Goal: Task Accomplishment & Management: Manage account settings

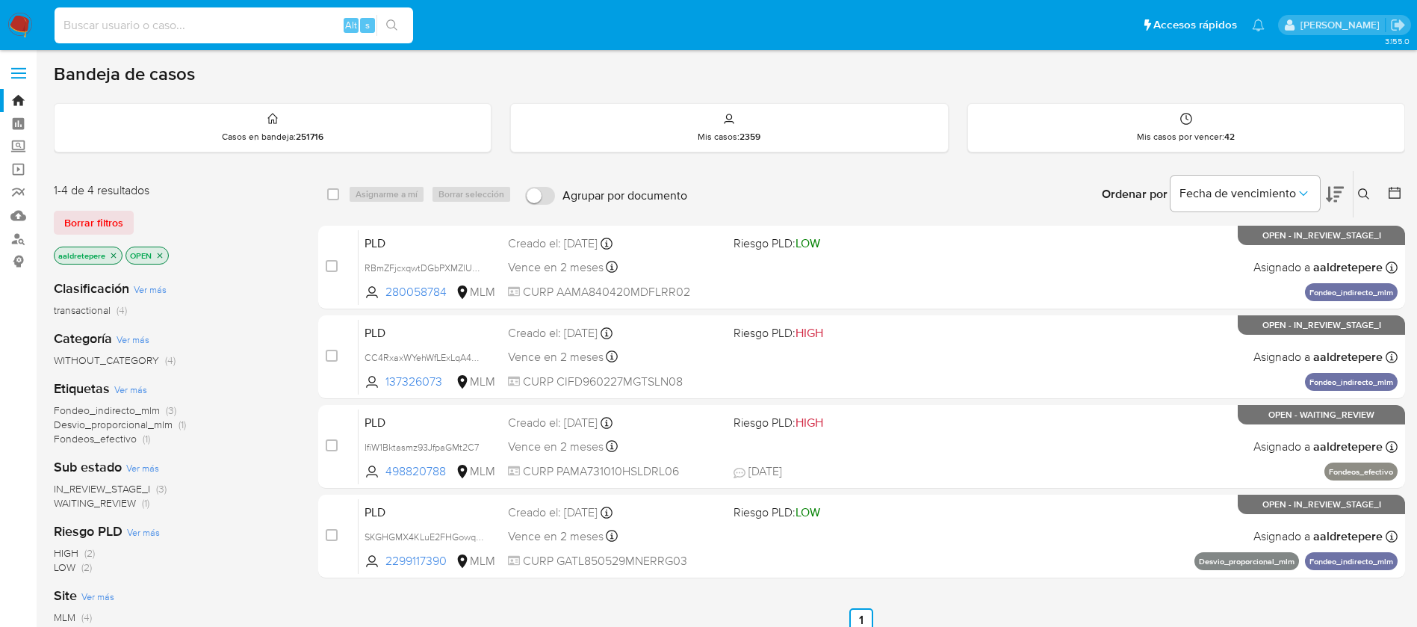
click at [242, 21] on input at bounding box center [234, 25] width 359 height 19
paste input "343902540"
type input "343902540"
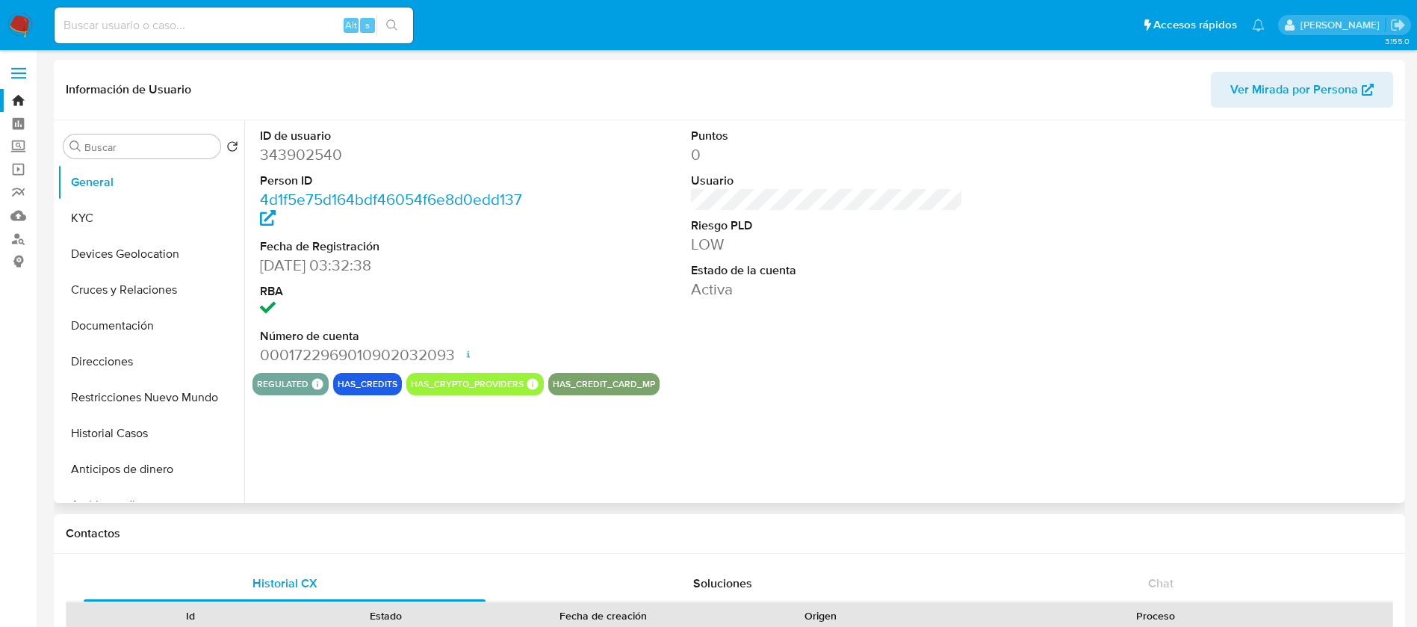
select select "10"
click at [138, 424] on button "Historial Casos" at bounding box center [145, 433] width 175 height 36
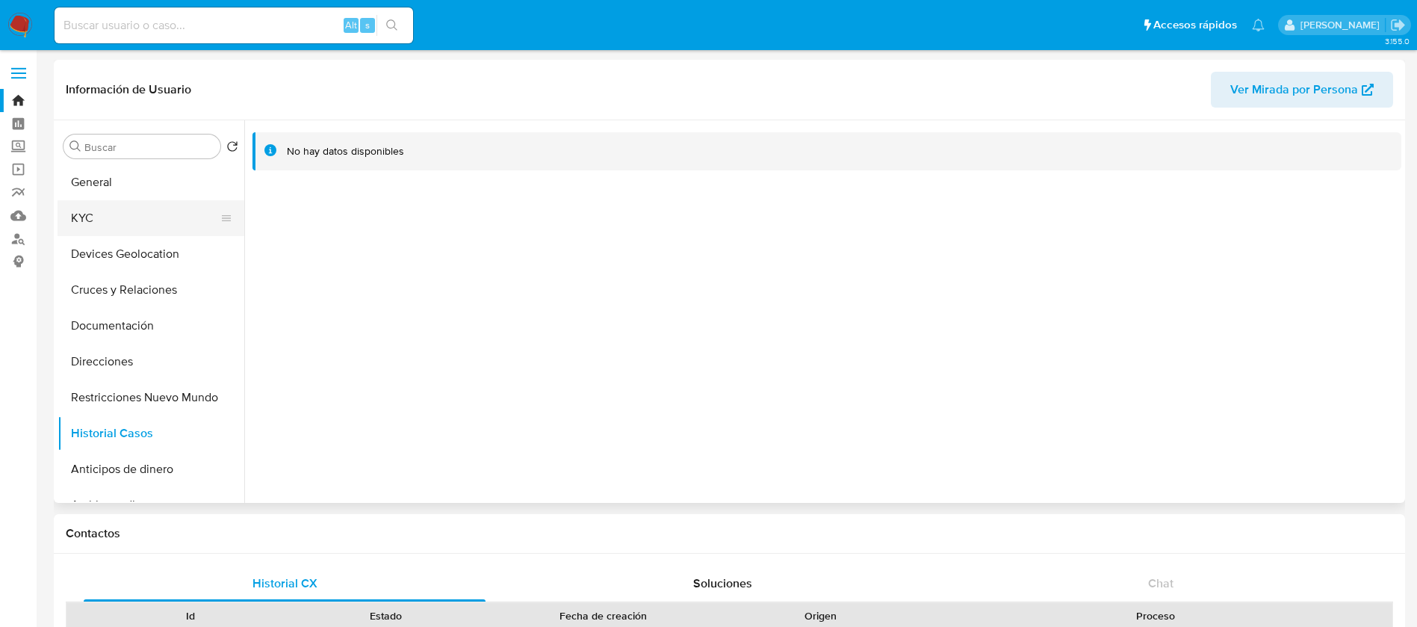
click at [115, 217] on button "KYC" at bounding box center [145, 218] width 175 height 36
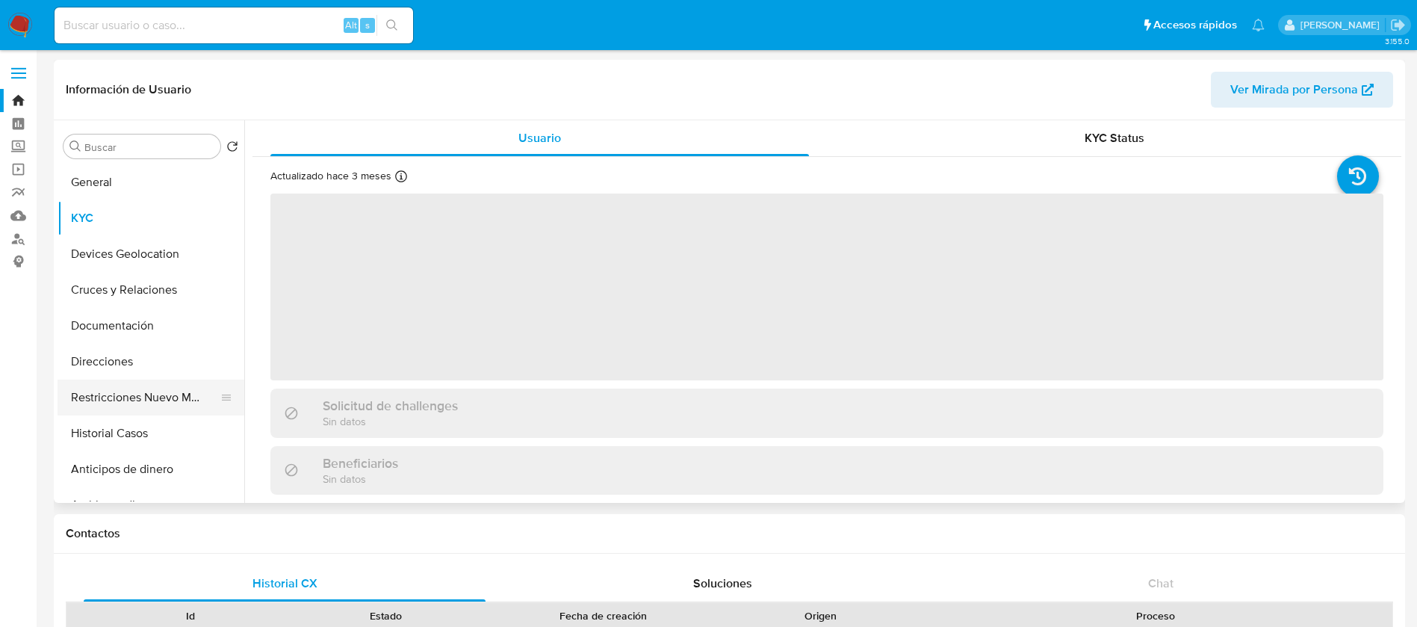
click at [169, 394] on button "Restricciones Nuevo Mundo" at bounding box center [145, 397] width 175 height 36
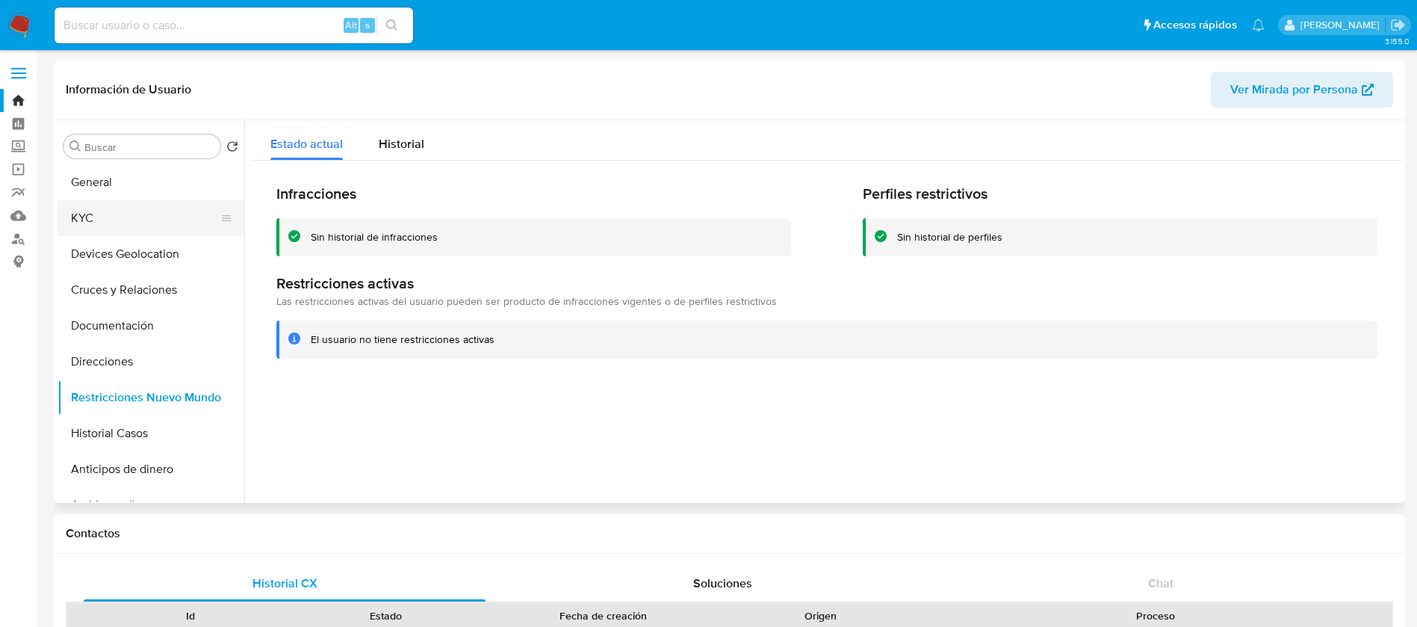
click at [155, 217] on button "KYC" at bounding box center [145, 218] width 175 height 36
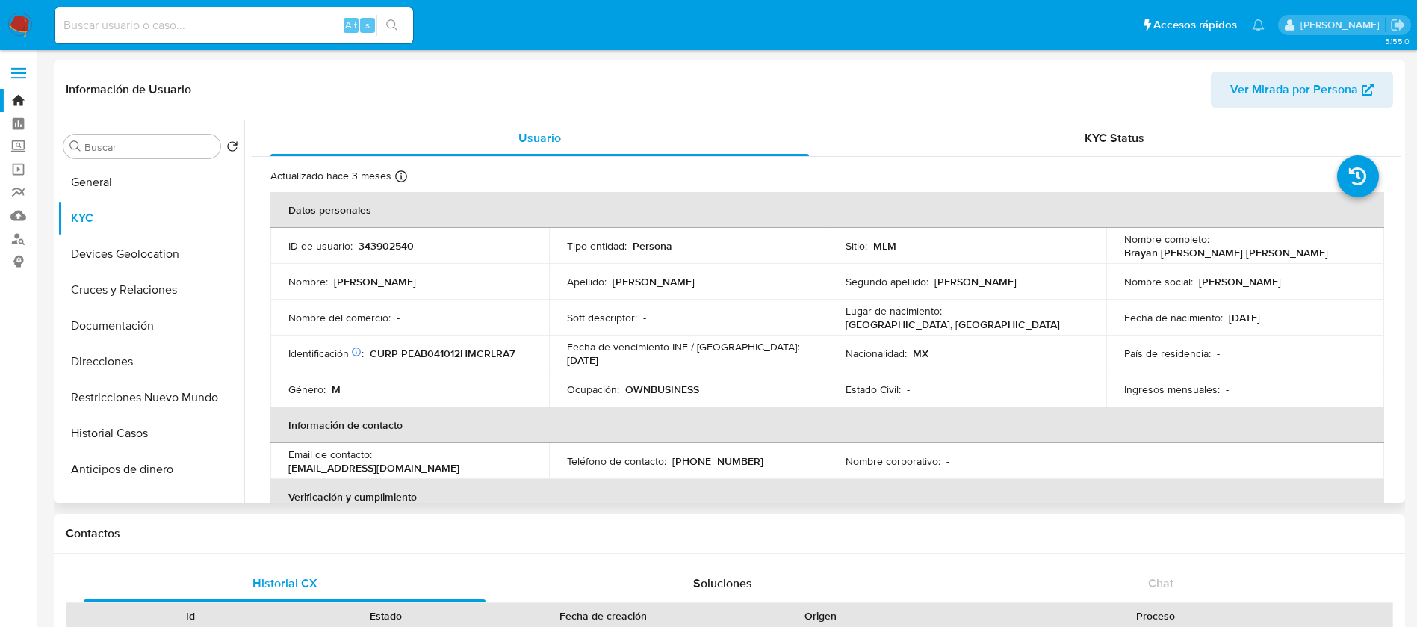
click at [1088, 420] on th "Información de contacto" at bounding box center [827, 425] width 1114 height 36
drag, startPoint x: 616, startPoint y: 379, endPoint x: 885, endPoint y: 395, distance: 270.2
click at [837, 382] on tr "Género : M Ocupación : OWNBUSINESS Estado Civil : - Ingresos mensuales : -" at bounding box center [827, 389] width 1114 height 36
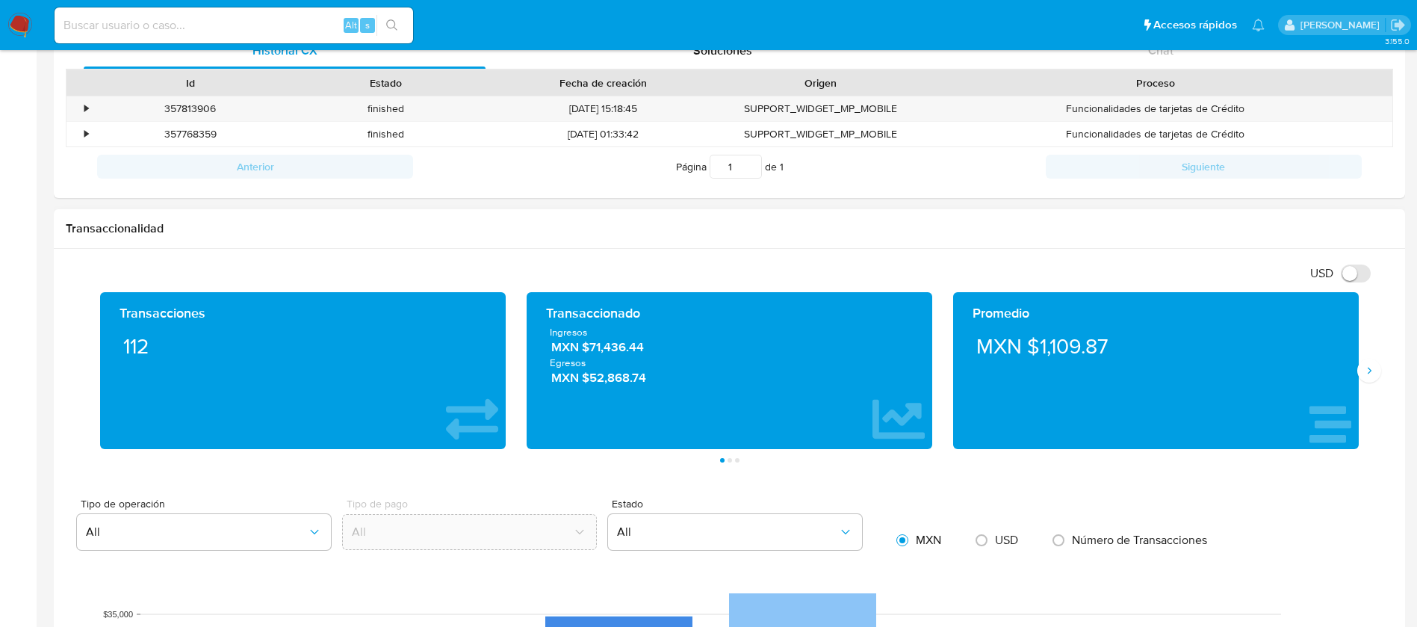
scroll to position [896, 0]
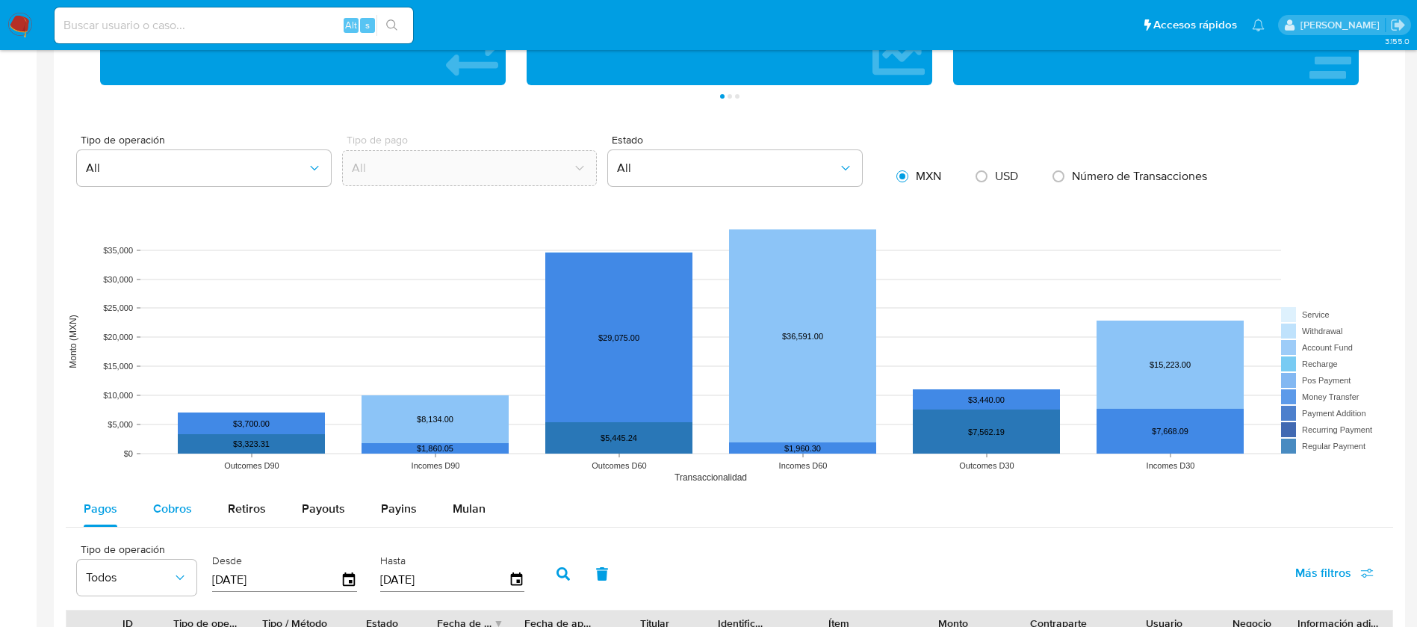
click at [197, 497] on button "Cobros" at bounding box center [172, 509] width 75 height 36
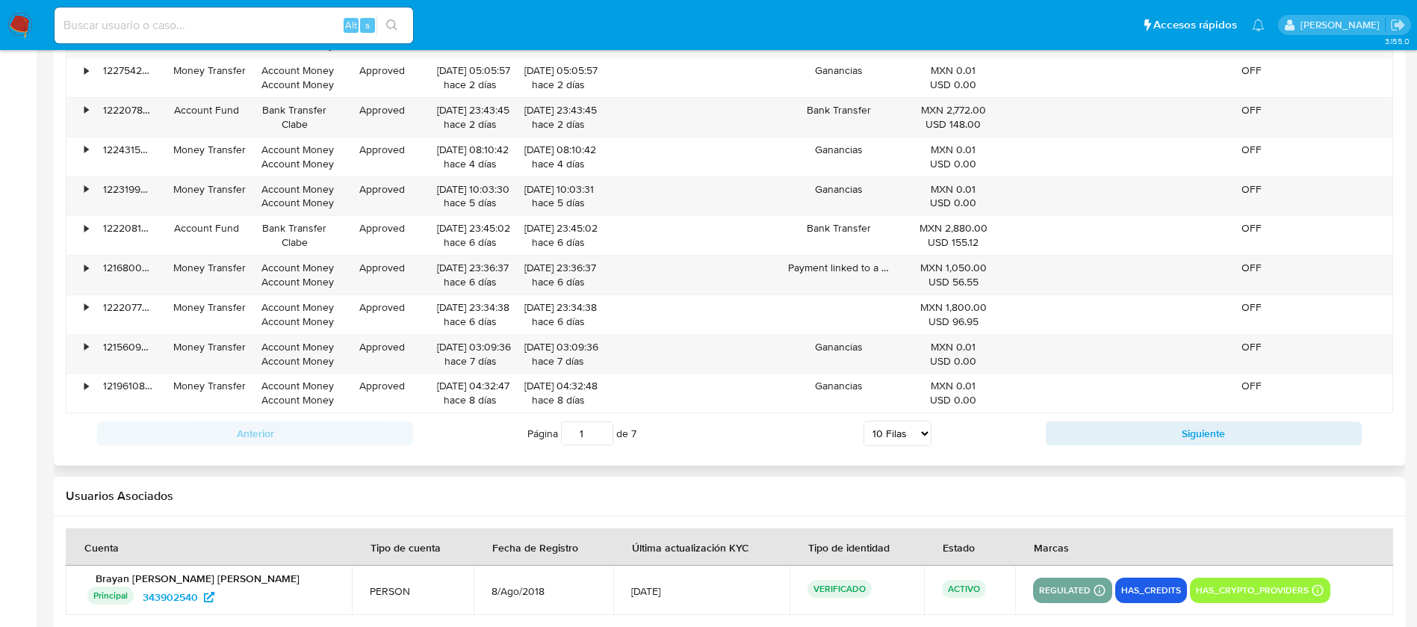
scroll to position [1569, 0]
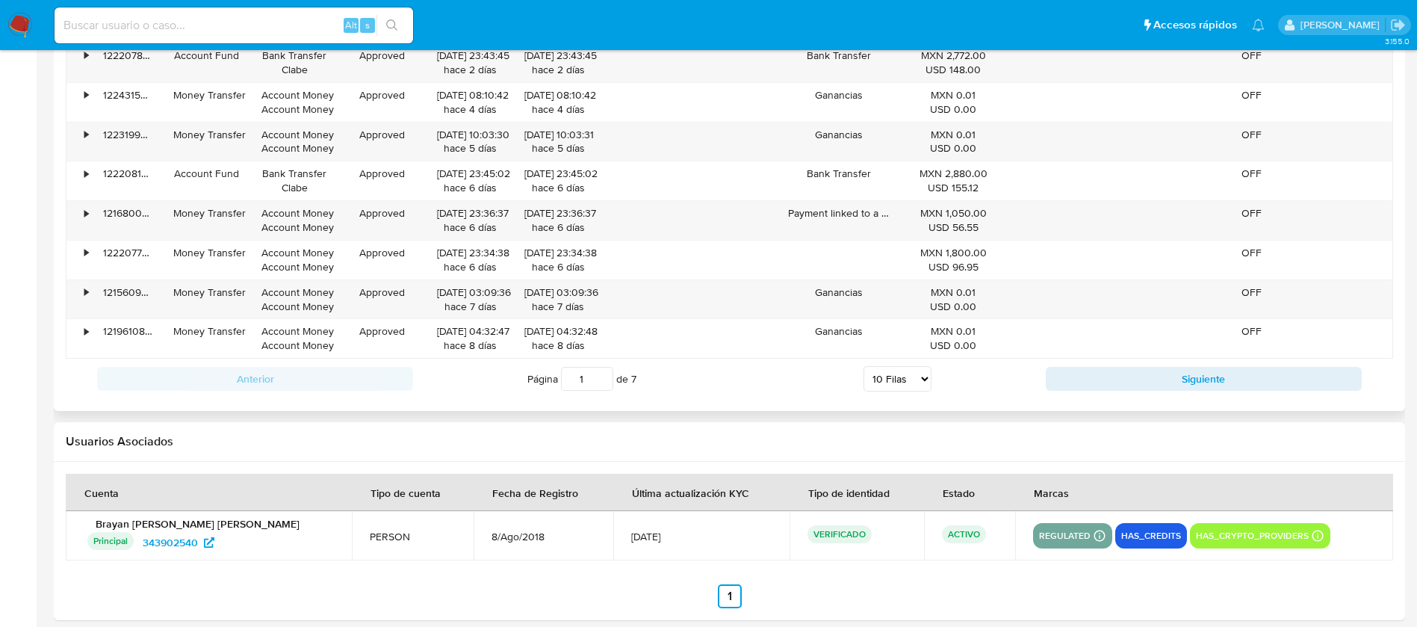
drag, startPoint x: 918, startPoint y: 382, endPoint x: 923, endPoint y: 390, distance: 9.4
click at [918, 382] on select "5 Filas 10 Filas 20 Filas 25 Filas 50 Filas 100 Filas" at bounding box center [898, 378] width 68 height 25
select select "100"
click at [864, 366] on select "5 Filas 10 Filas 20 Filas 25 Filas 50 Filas 100 Filas" at bounding box center [898, 378] width 68 height 25
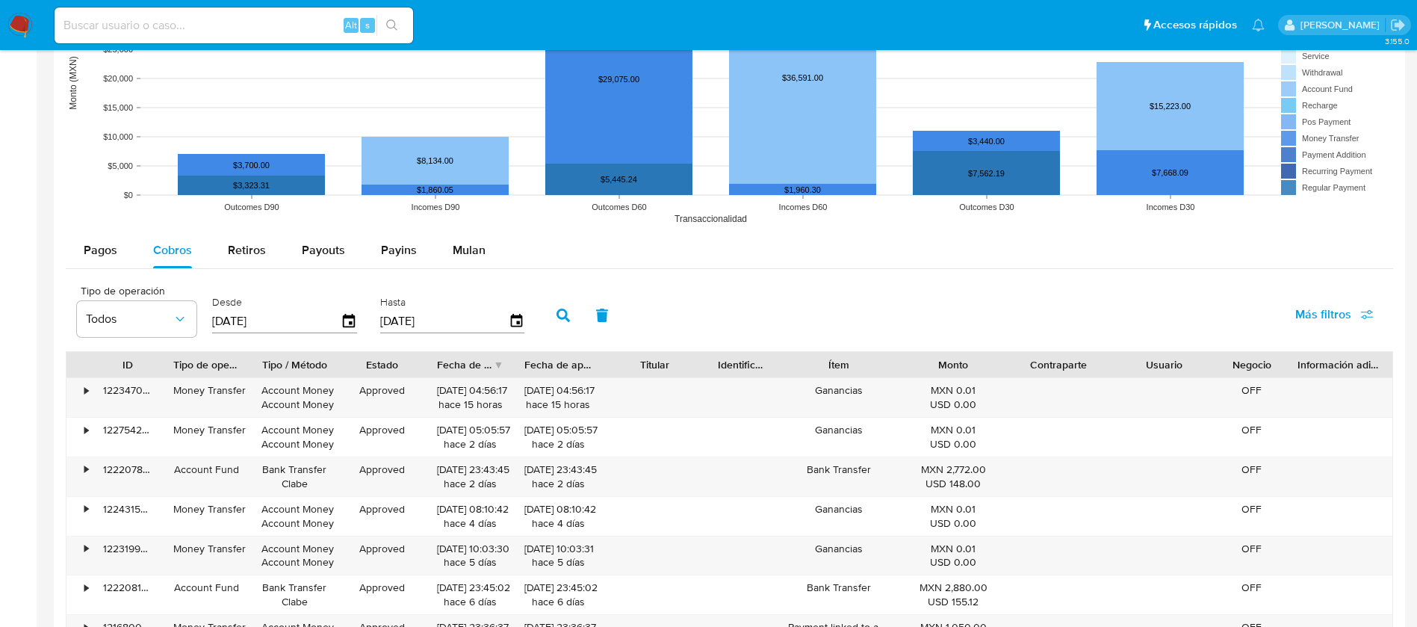
scroll to position [1345, 0]
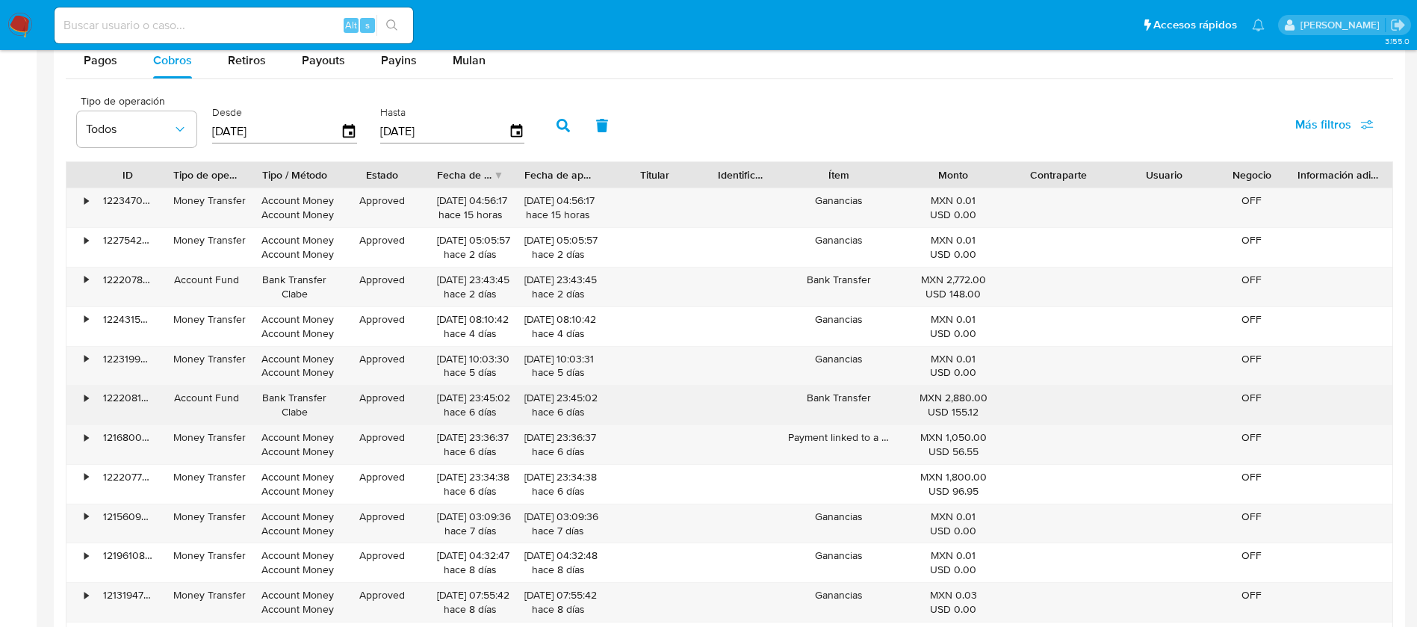
click at [739, 419] on div "• 122208137832 Account Fund Bank Transfer Clabe Approved 13/08/2025 23:45:02 ha…" at bounding box center [729, 404] width 1326 height 39
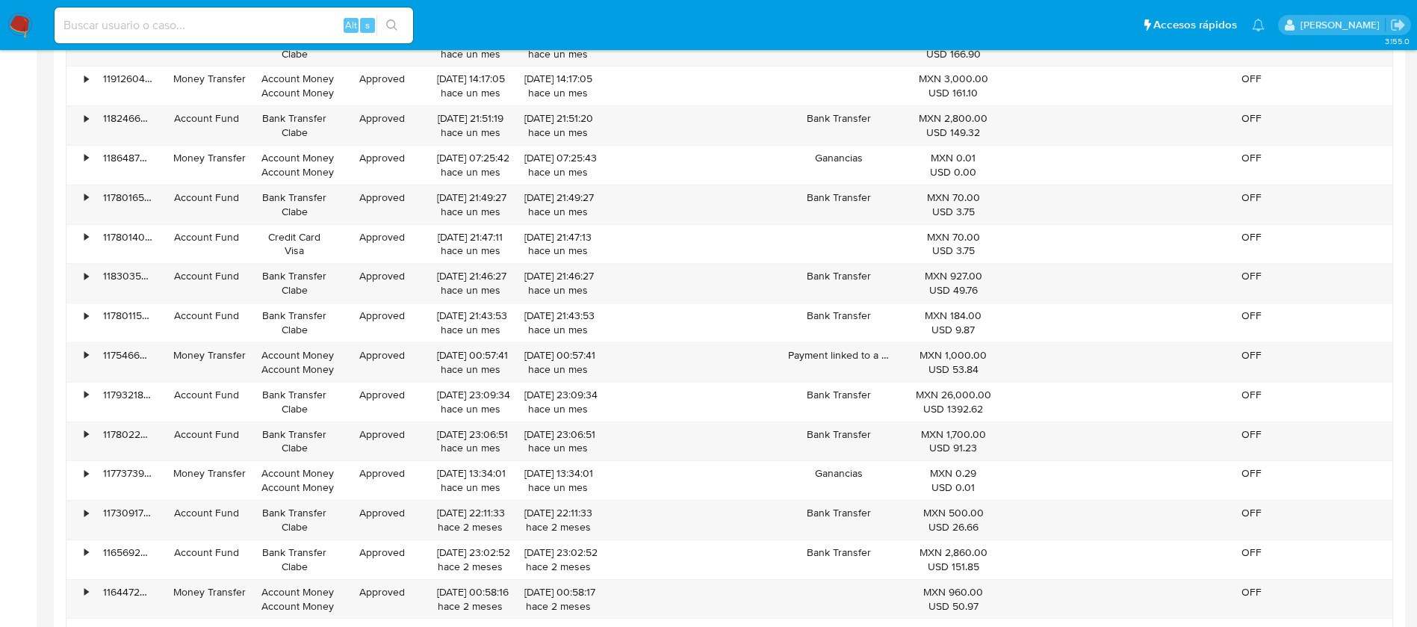
scroll to position [2577, 0]
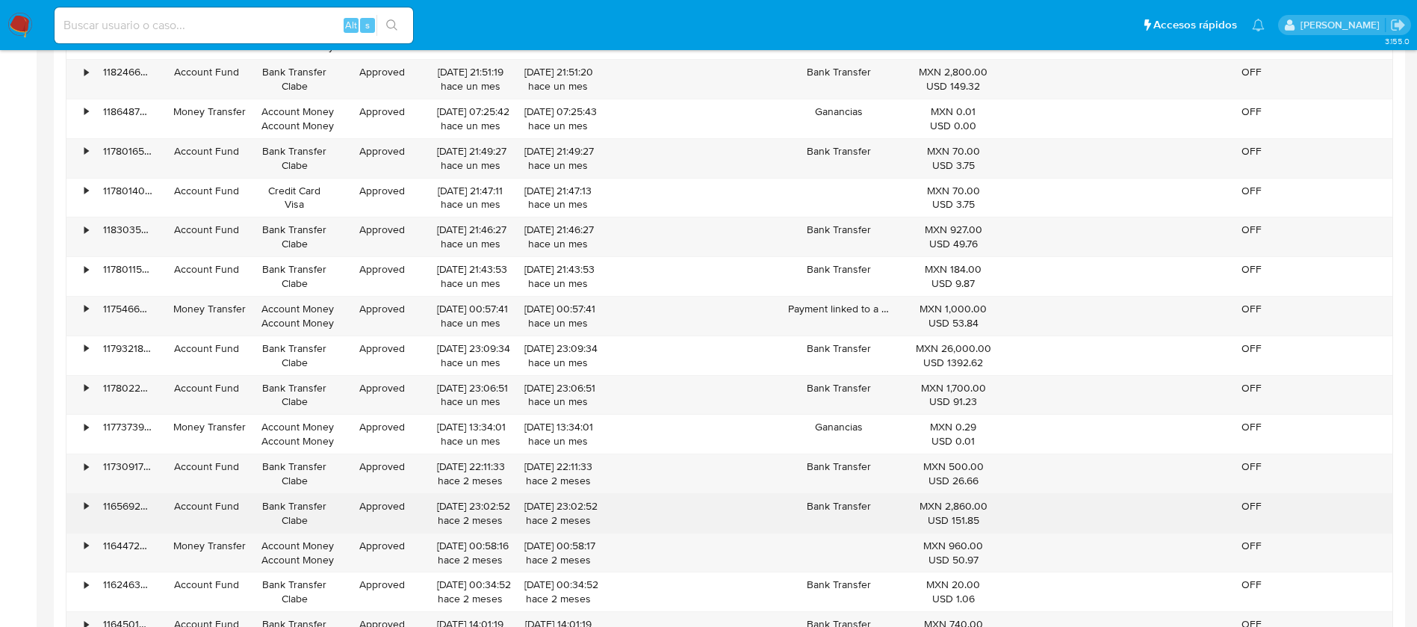
click at [604, 466] on div "• 122347031531 Money Transfer Account Money Account Money Approved 19/08/2025 0…" at bounding box center [729, 256] width 1327 height 2603
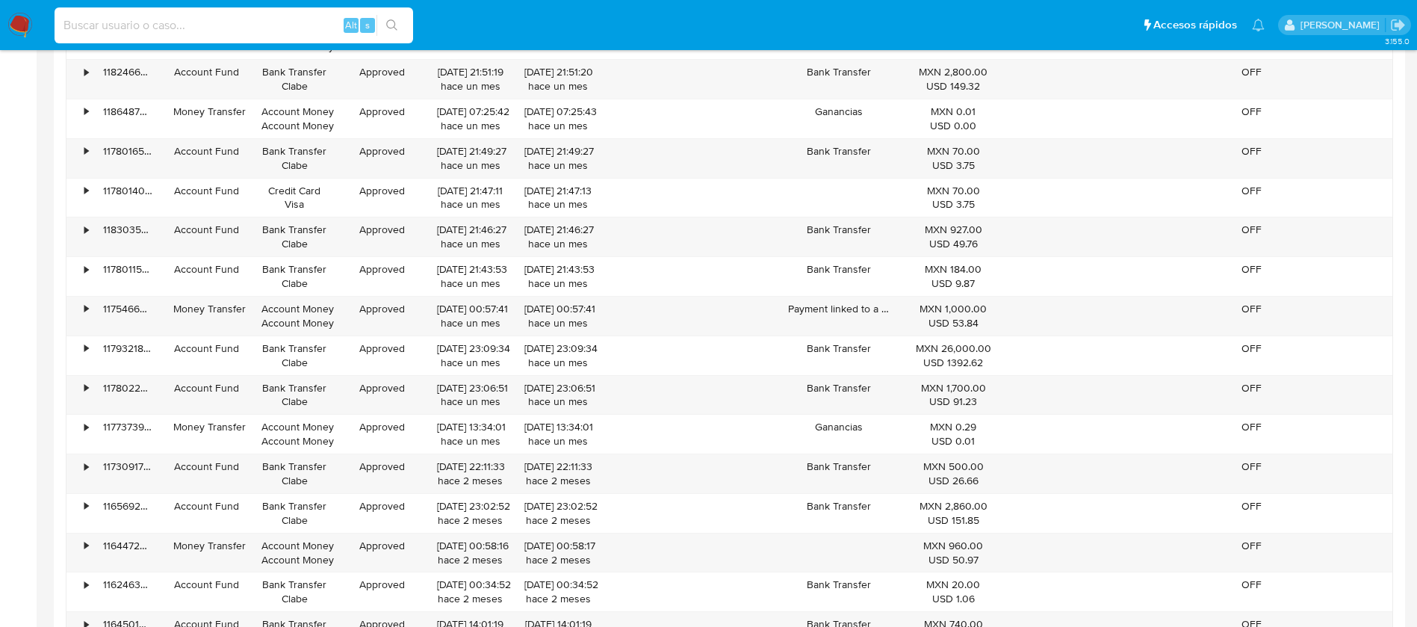
click at [217, 16] on input at bounding box center [234, 25] width 359 height 19
paste input "1337656957"
type input "1337656957"
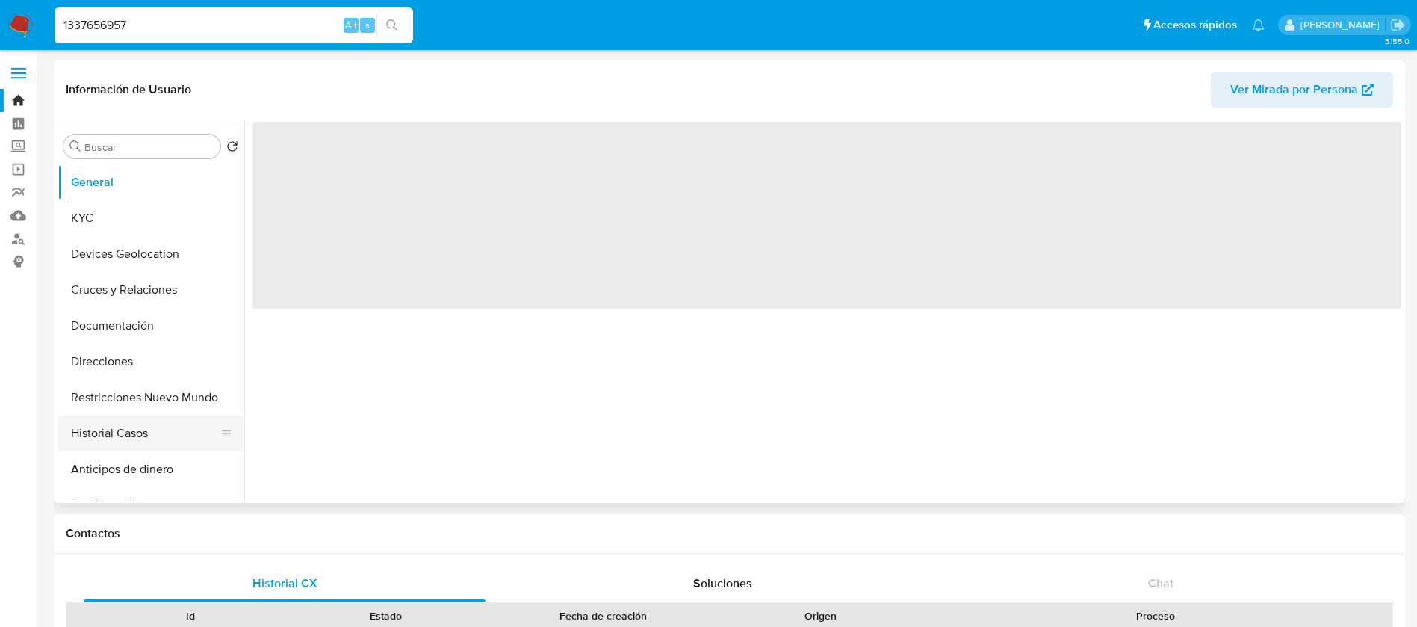
click at [172, 437] on button "Historial Casos" at bounding box center [145, 433] width 175 height 36
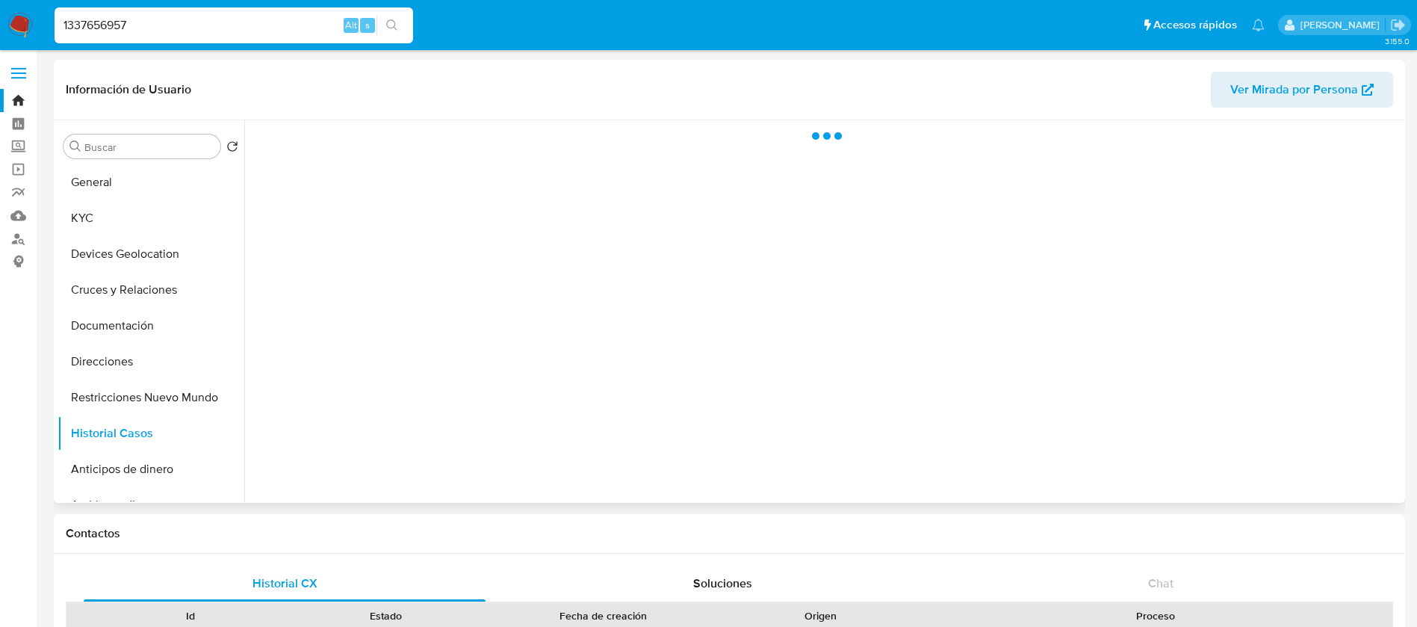
select select "10"
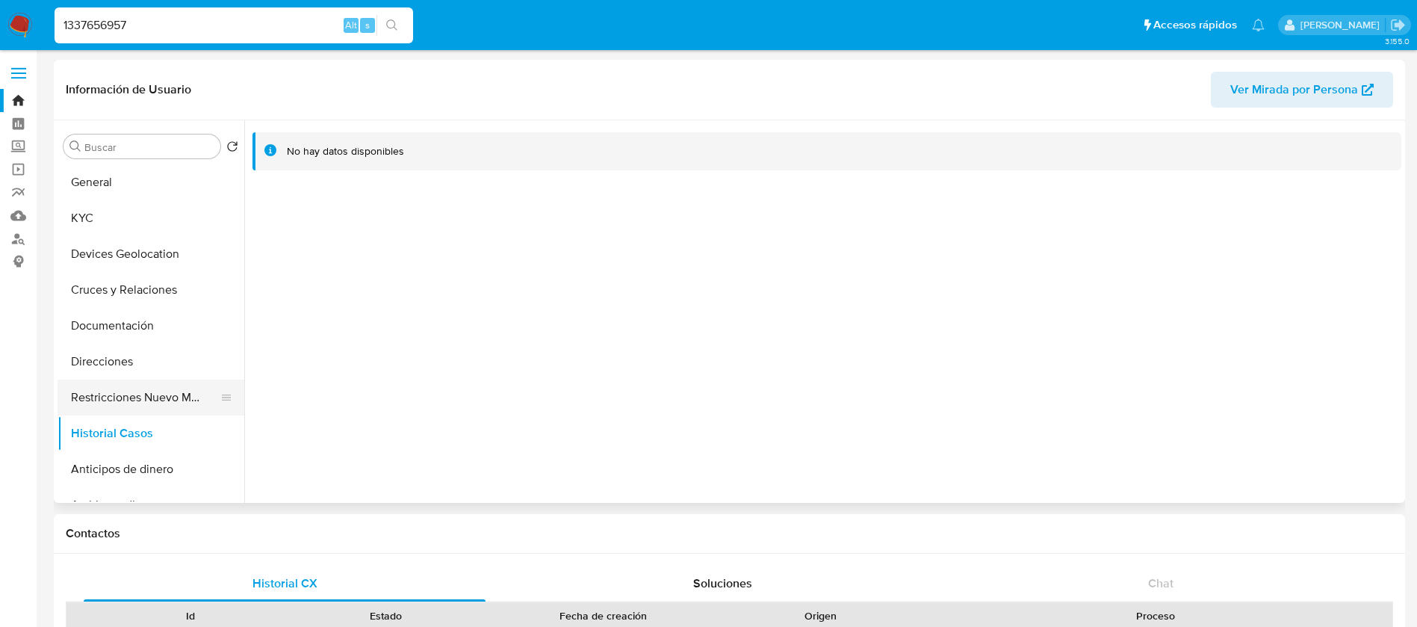
click at [129, 397] on button "Restricciones Nuevo Mundo" at bounding box center [145, 397] width 175 height 36
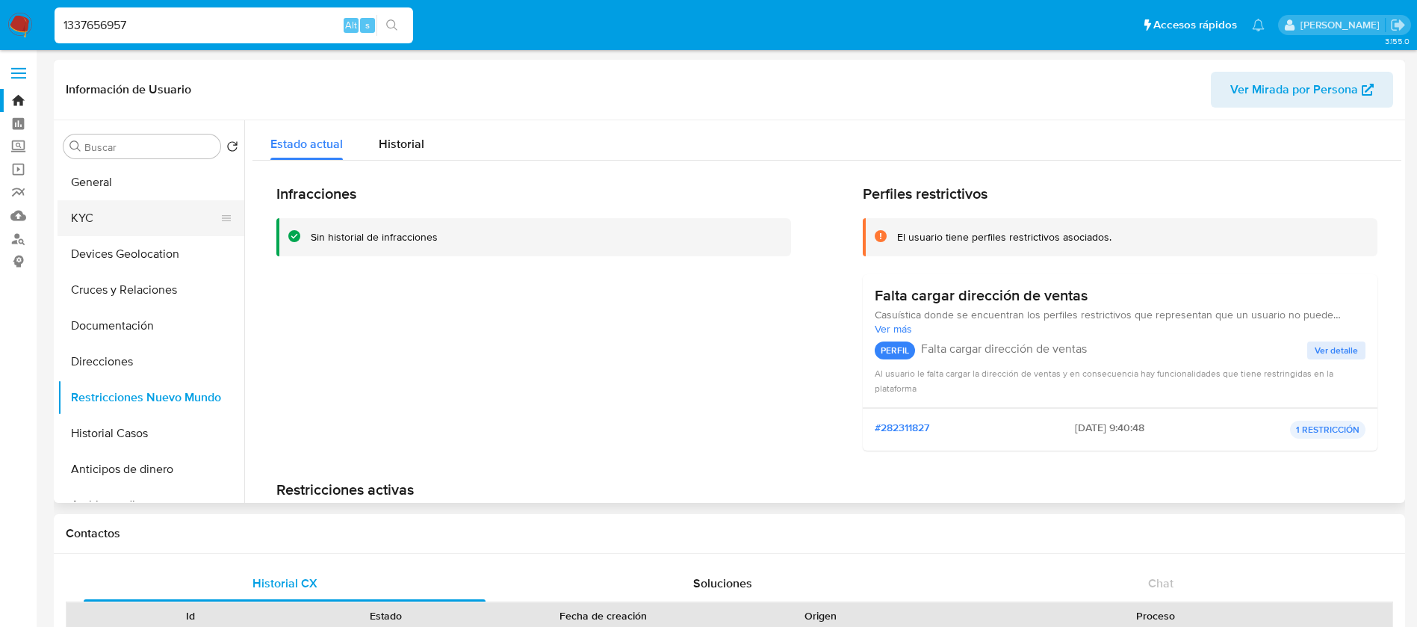
click at [138, 219] on button "KYC" at bounding box center [145, 218] width 175 height 36
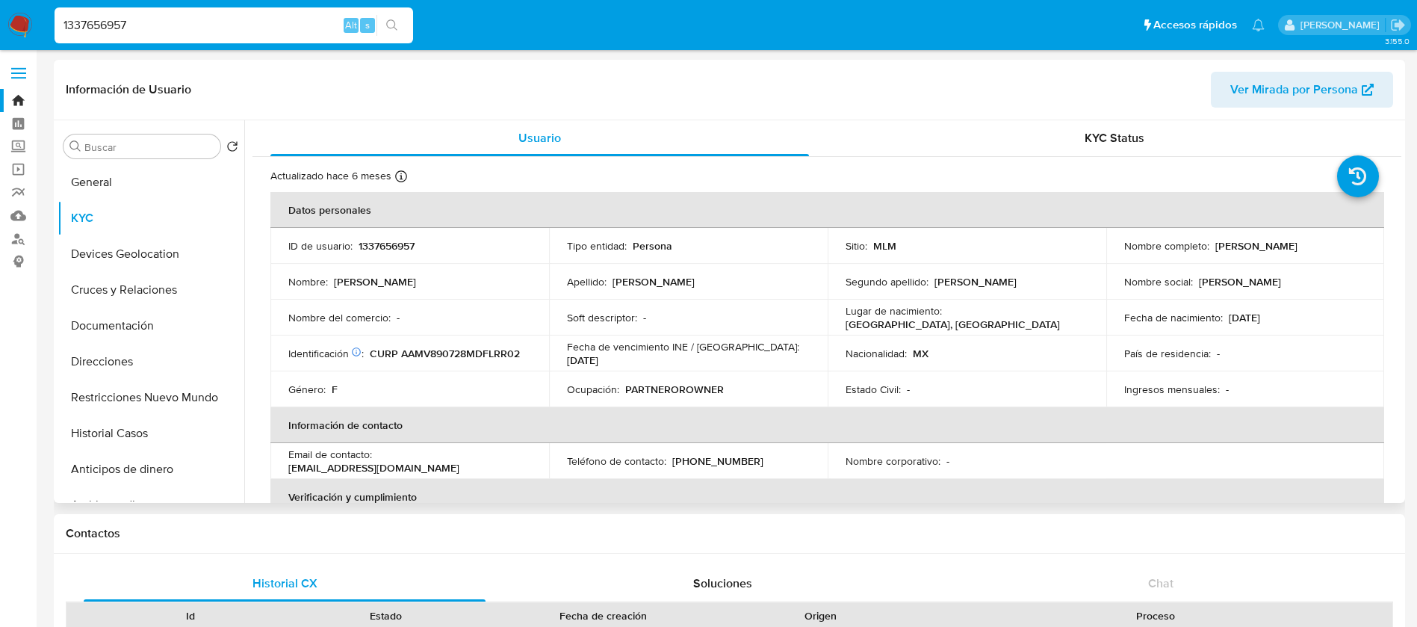
drag, startPoint x: 1289, startPoint y: 321, endPoint x: 890, endPoint y: 497, distance: 436.8
click at [1288, 323] on div "Fecha de nacimiento : 28/07/1989" at bounding box center [1245, 317] width 243 height 13
click at [1159, 368] on td "País de residencia : -" at bounding box center [1245, 353] width 279 height 36
drag, startPoint x: 585, startPoint y: 330, endPoint x: 1004, endPoint y: 367, distance: 420.6
click at [1004, 367] on tr "Identificación CIC: 241090764 : CURP AAMV890728MDFLRR02 Fecha de vencimiento IN…" at bounding box center [827, 353] width 1114 height 36
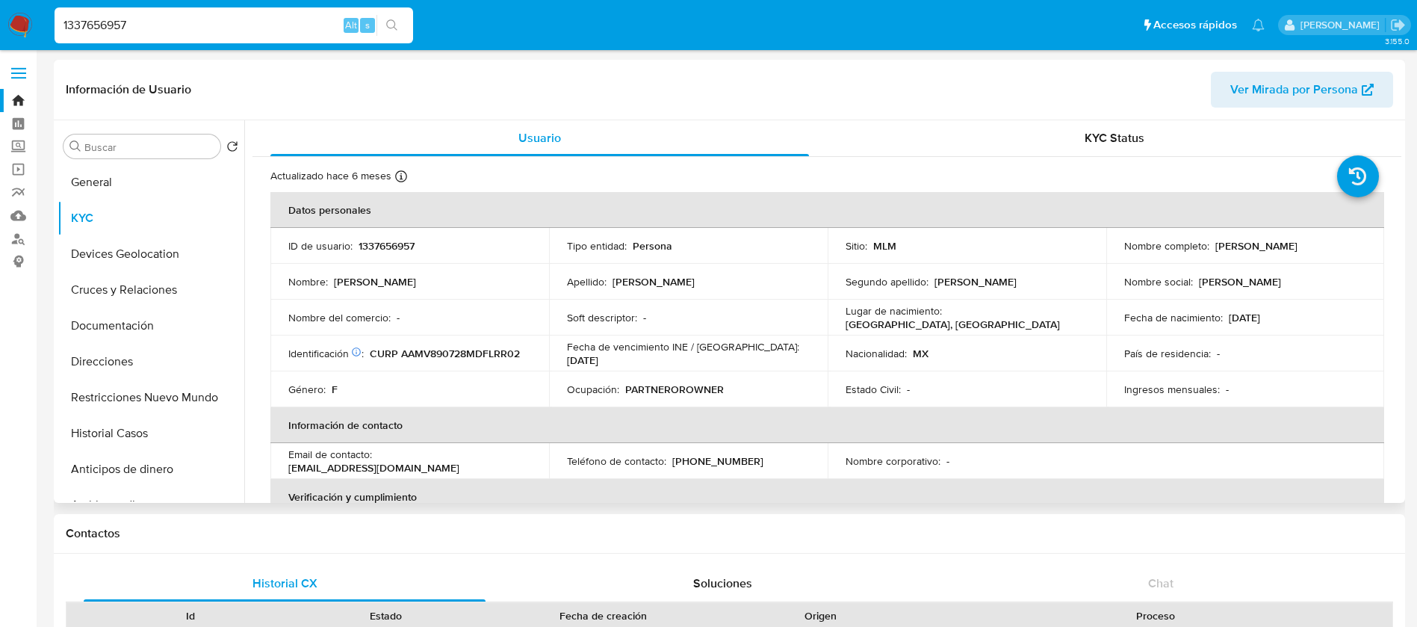
drag, startPoint x: 626, startPoint y: 370, endPoint x: 610, endPoint y: 343, distance: 32.2
click at [623, 371] on td "Ocupación : PARTNEROROWNER" at bounding box center [688, 389] width 279 height 36
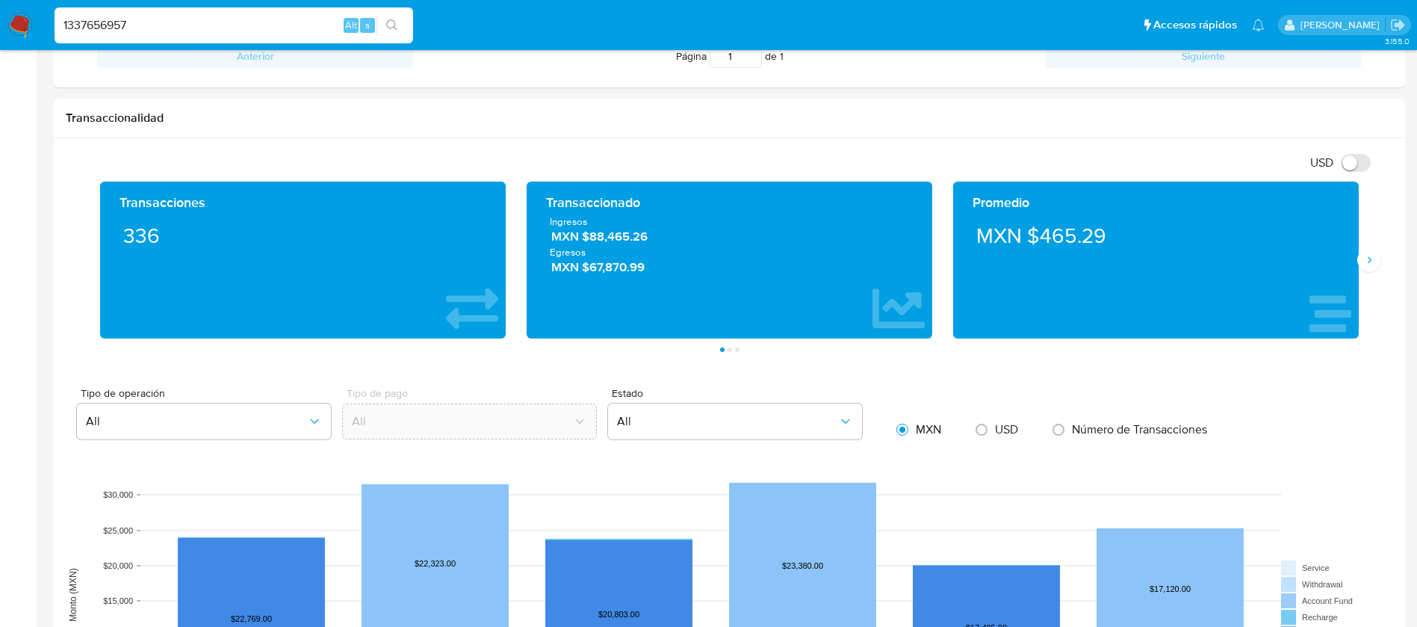
scroll to position [672, 0]
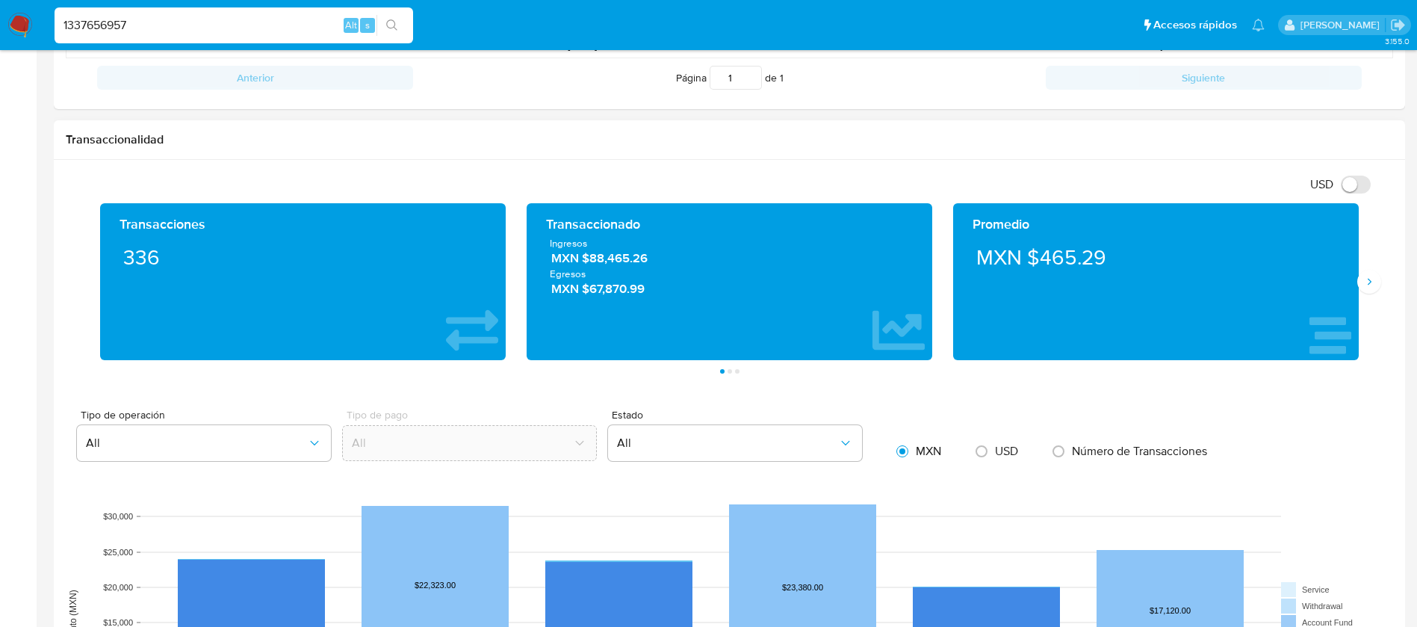
click at [647, 276] on span "Egresos" at bounding box center [729, 273] width 359 height 13
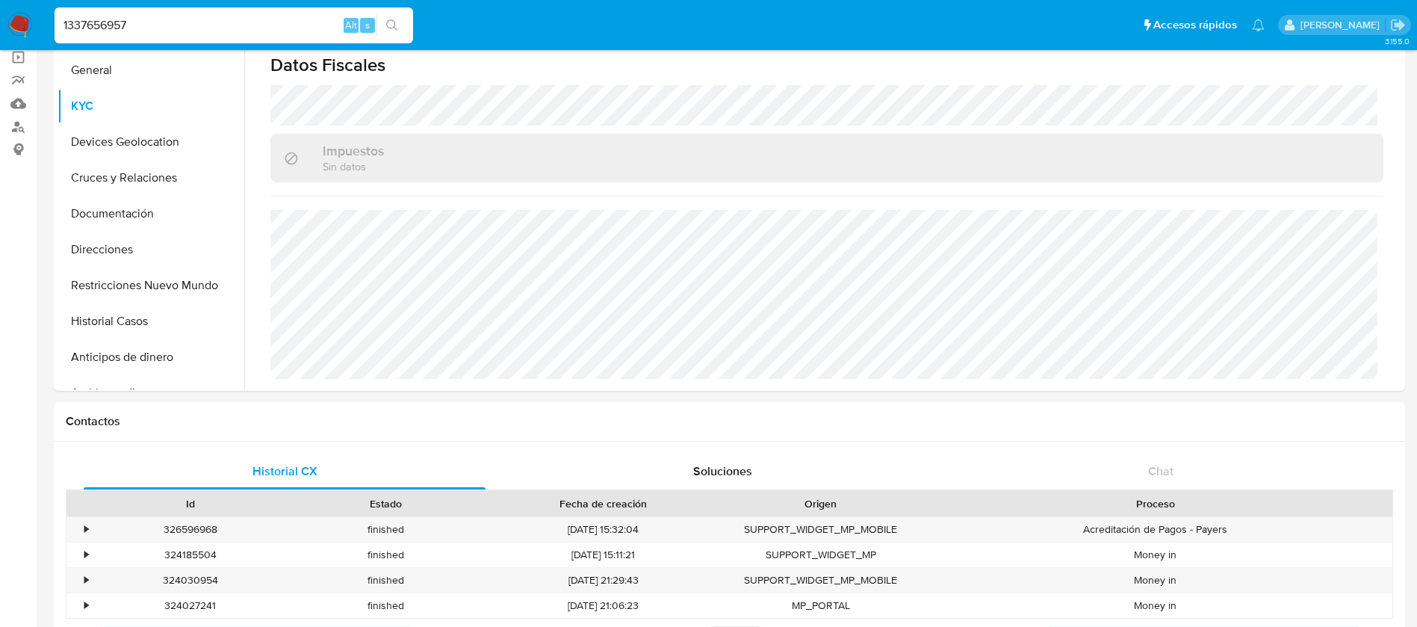
scroll to position [0, 0]
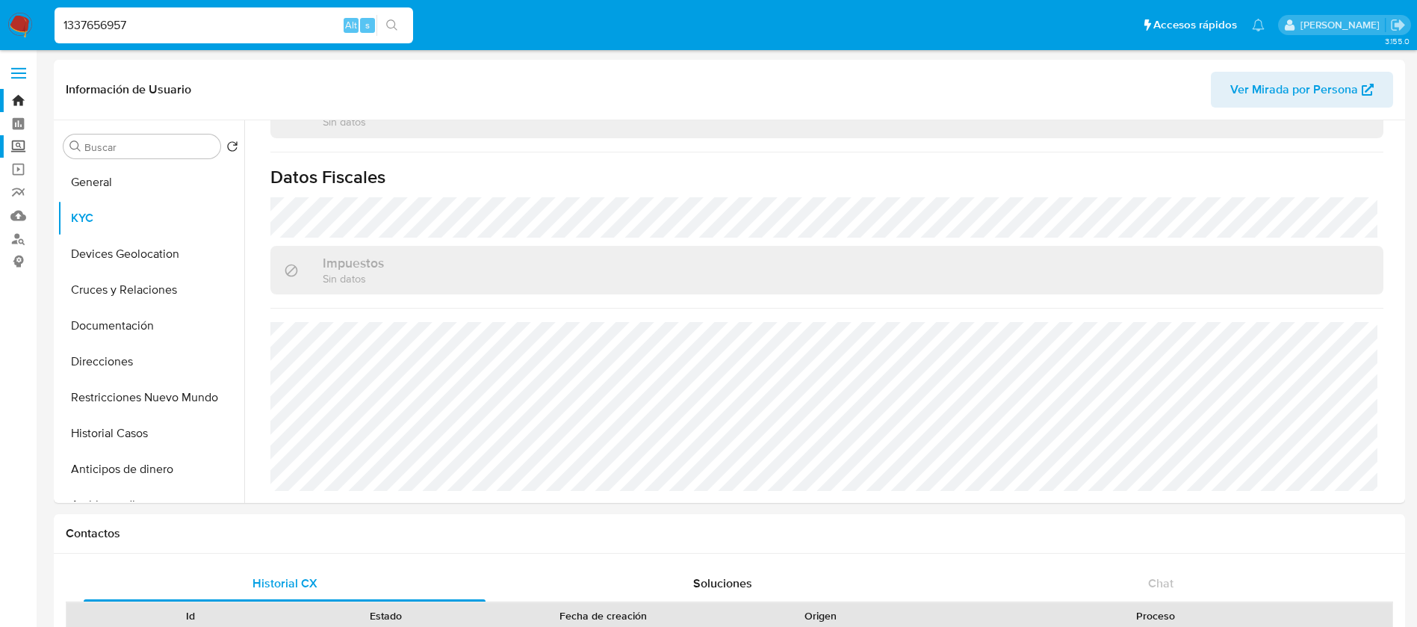
click at [25, 146] on label "Screening" at bounding box center [89, 146] width 178 height 23
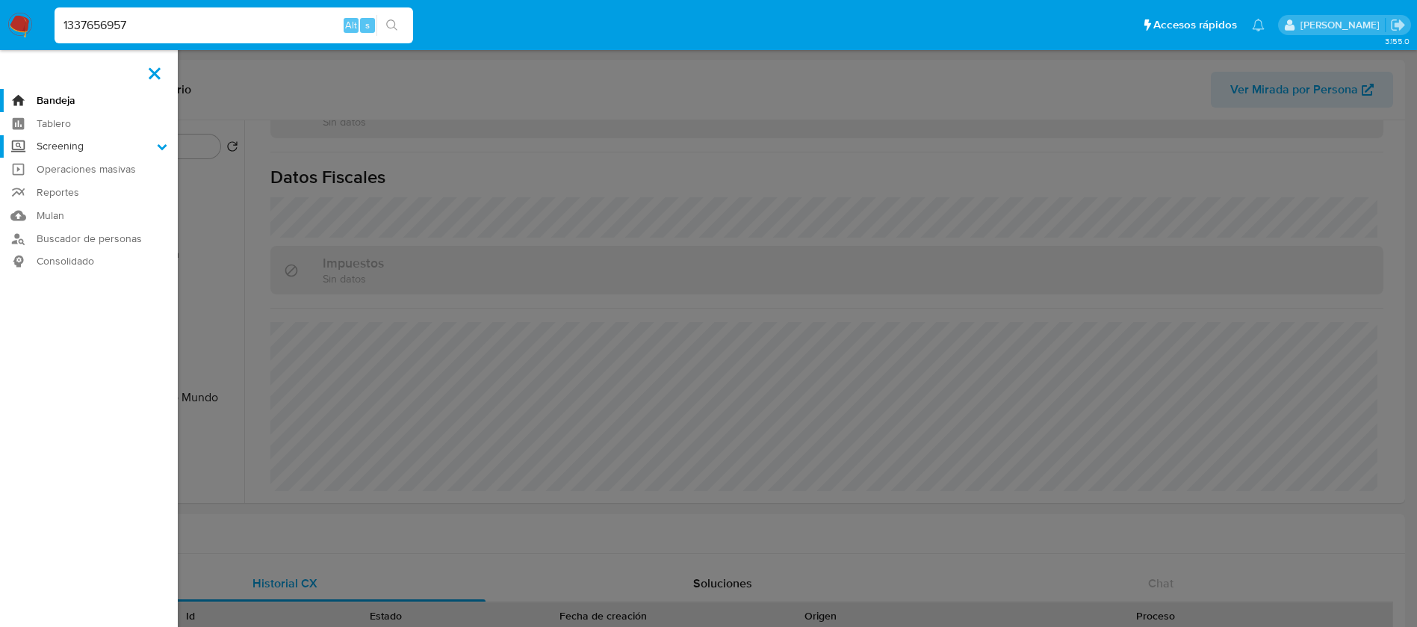
click at [0, 0] on input "Screening" at bounding box center [0, 0] width 0 height 0
drag, startPoint x: 77, startPoint y: 210, endPoint x: 87, endPoint y: 208, distance: 10.6
click at [78, 208] on link "Herramientas" at bounding box center [89, 205] width 178 height 19
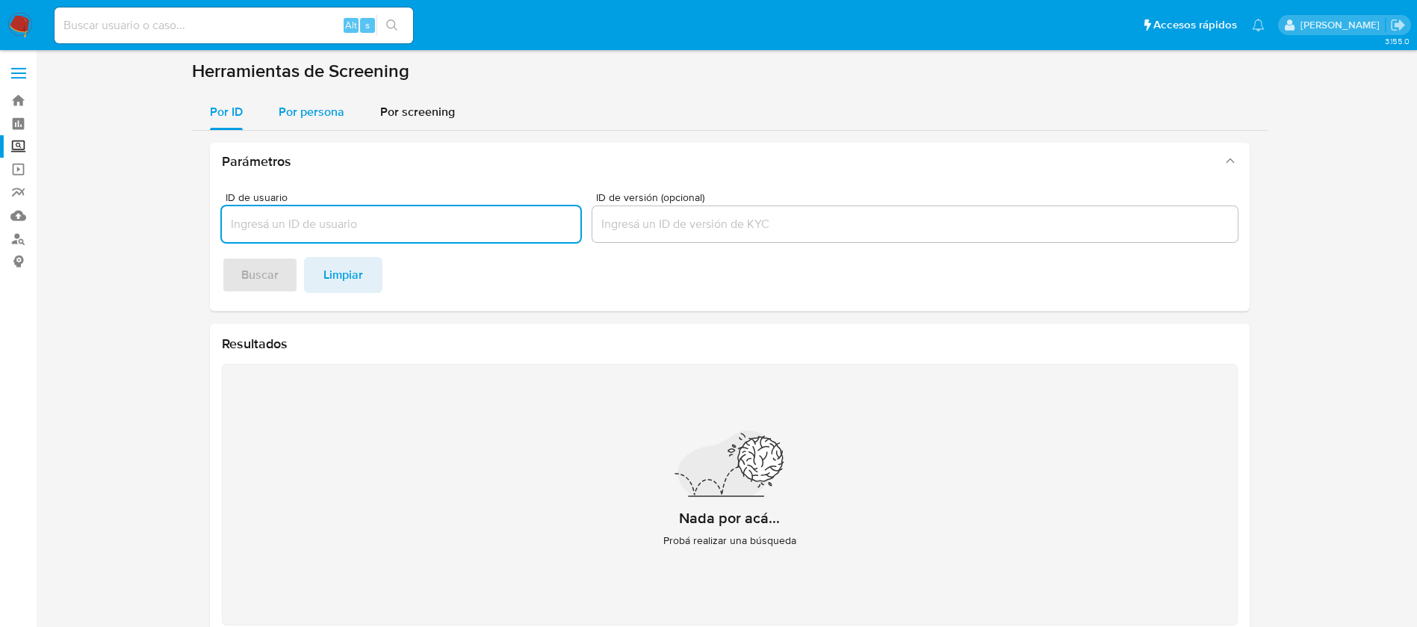
click at [309, 111] on span "Por persona" at bounding box center [312, 111] width 66 height 17
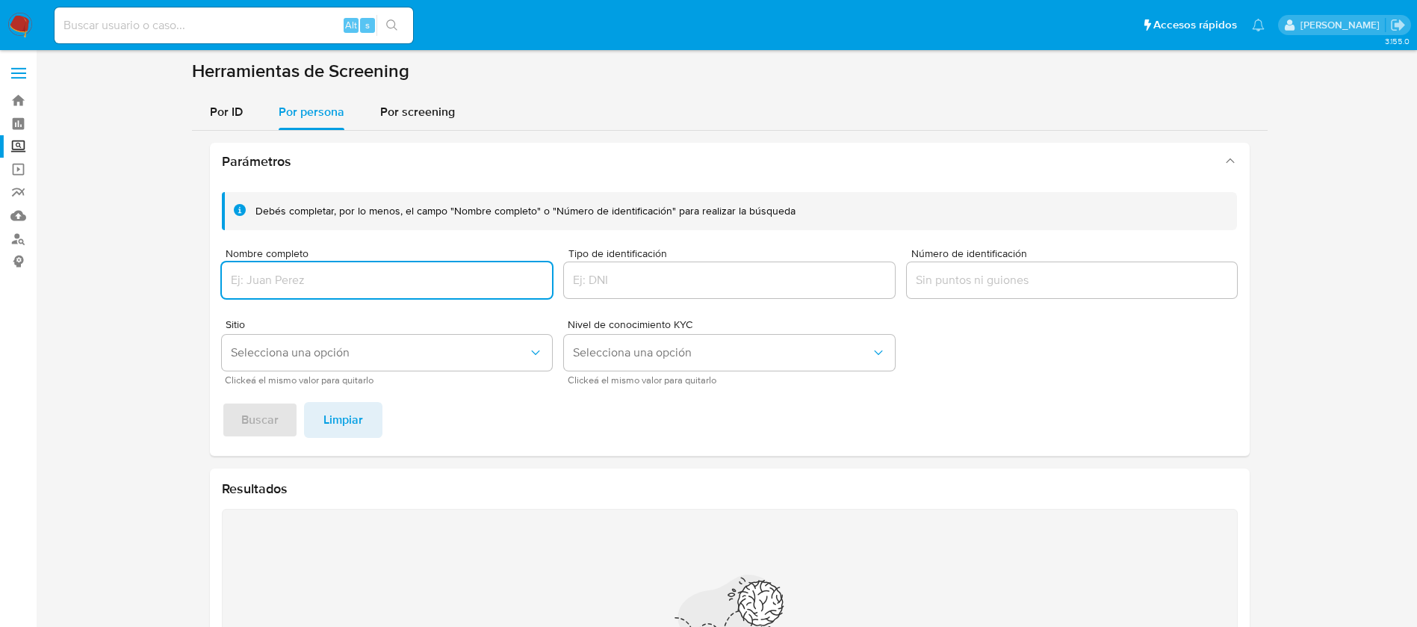
click at [331, 276] on input "Nombre completo" at bounding box center [387, 279] width 331 height 19
type input "[PERSON_NAME]"
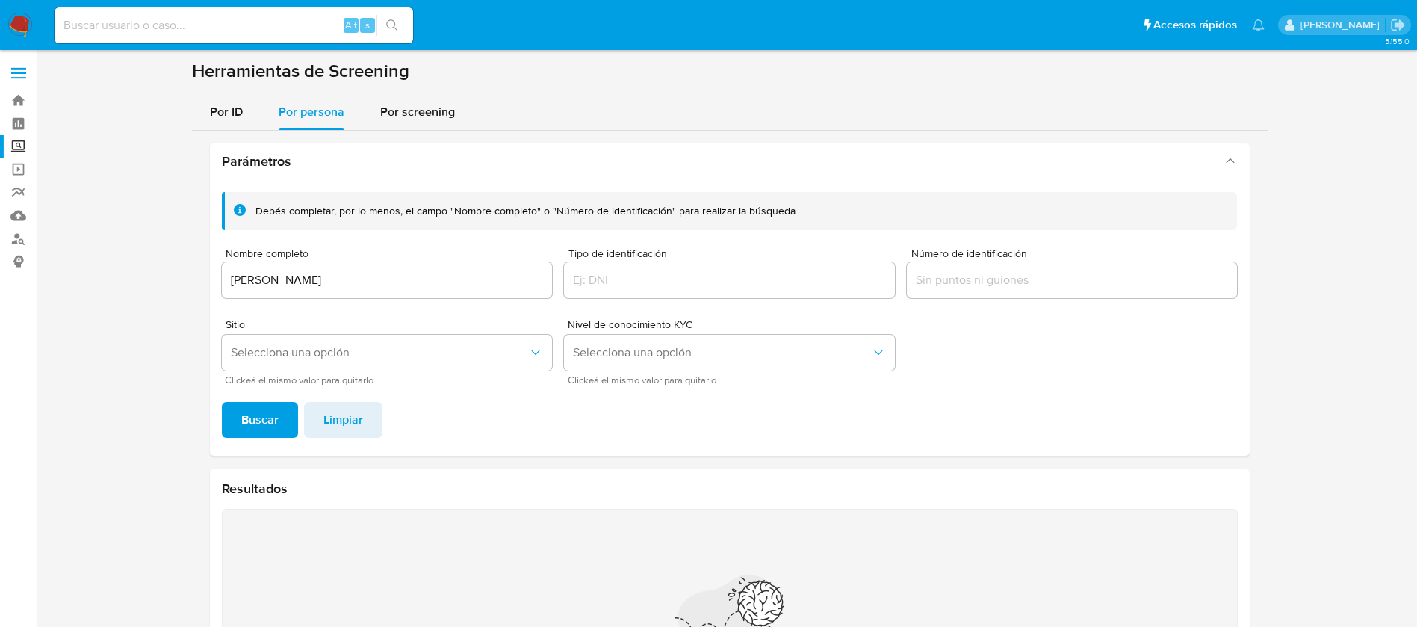
click at [267, 438] on div "Debés completar, por lo menos, el campo "Nombre completo" o "Número de identifi…" at bounding box center [730, 318] width 1040 height 276
click at [261, 425] on span "Buscar" at bounding box center [259, 419] width 37 height 33
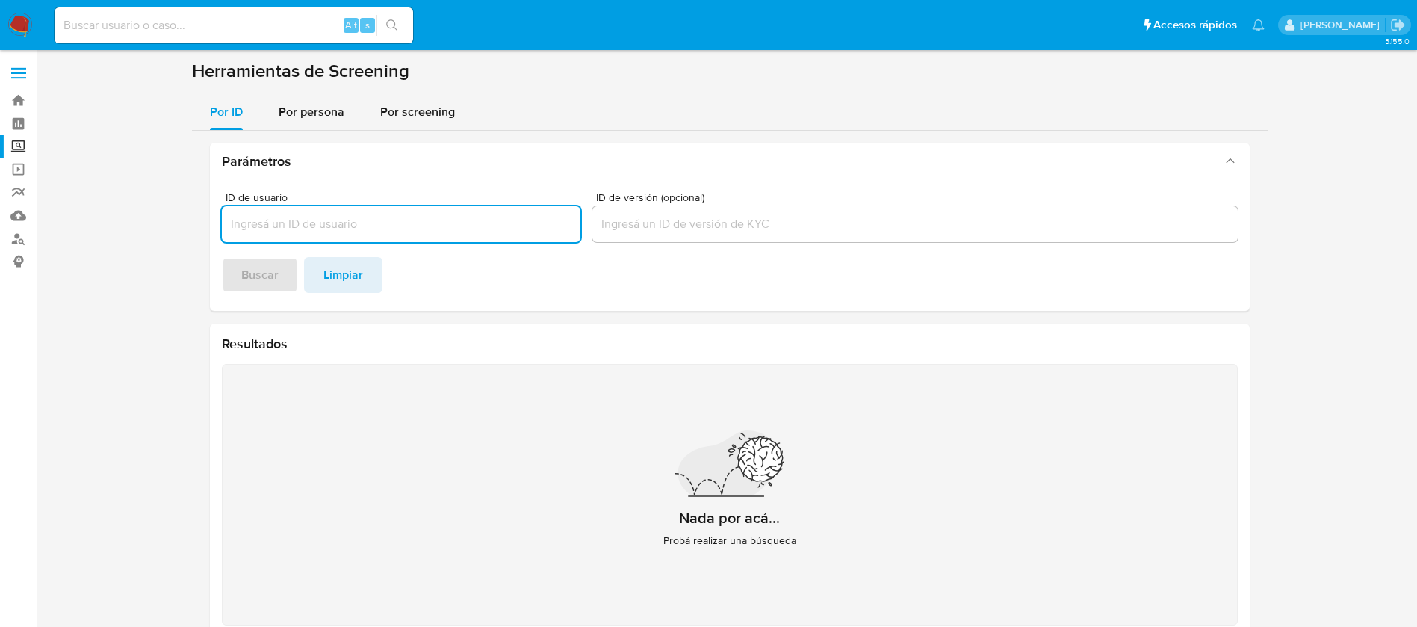
click at [28, 29] on img at bounding box center [19, 25] width 25 height 25
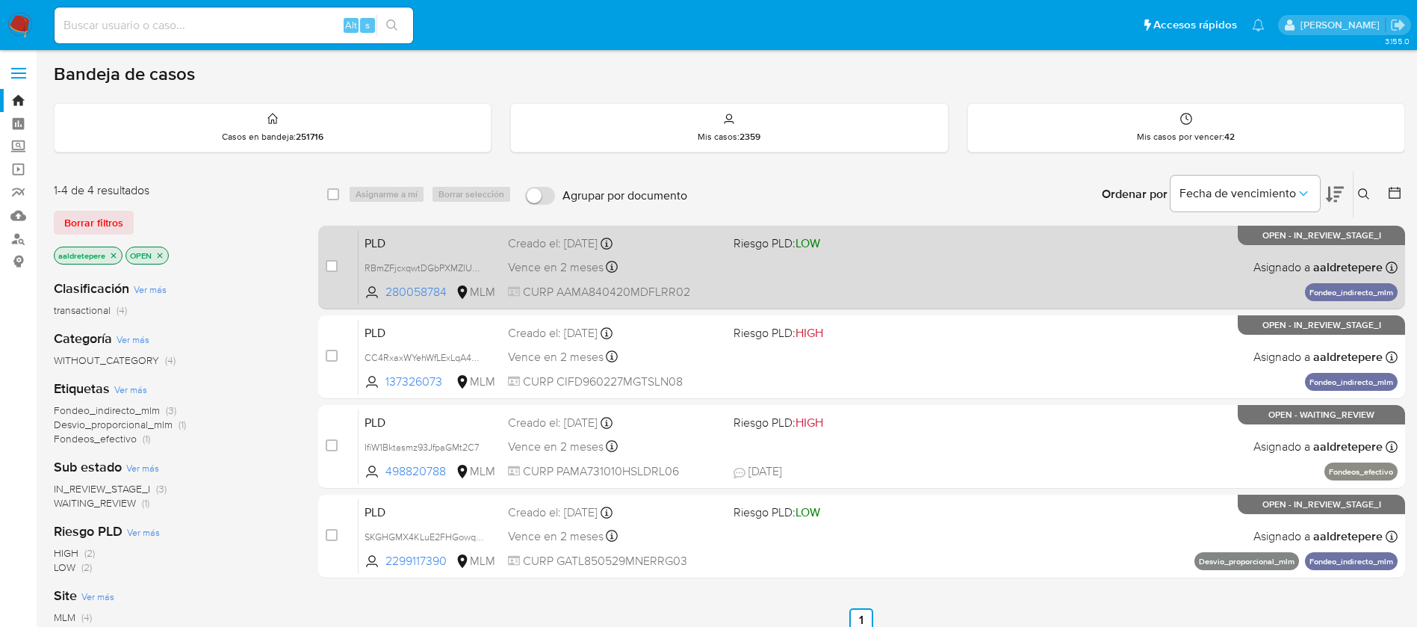
click at [802, 256] on div "PLD RBmZFjcxqwtDGbPXMZlUZB43 280058784 MLM Riesgo PLD: LOW Creado el: 12/08/202…" at bounding box center [878, 266] width 1039 height 75
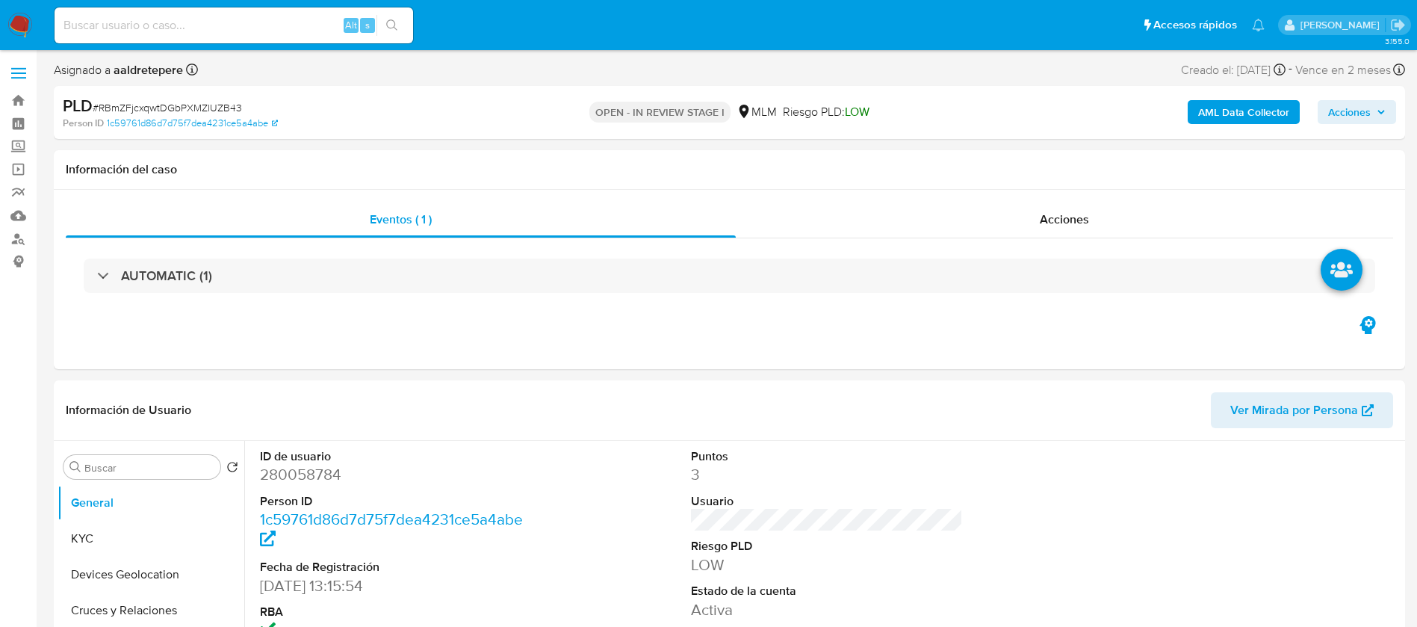
select select "10"
click at [96, 536] on button "KYC" at bounding box center [145, 539] width 175 height 36
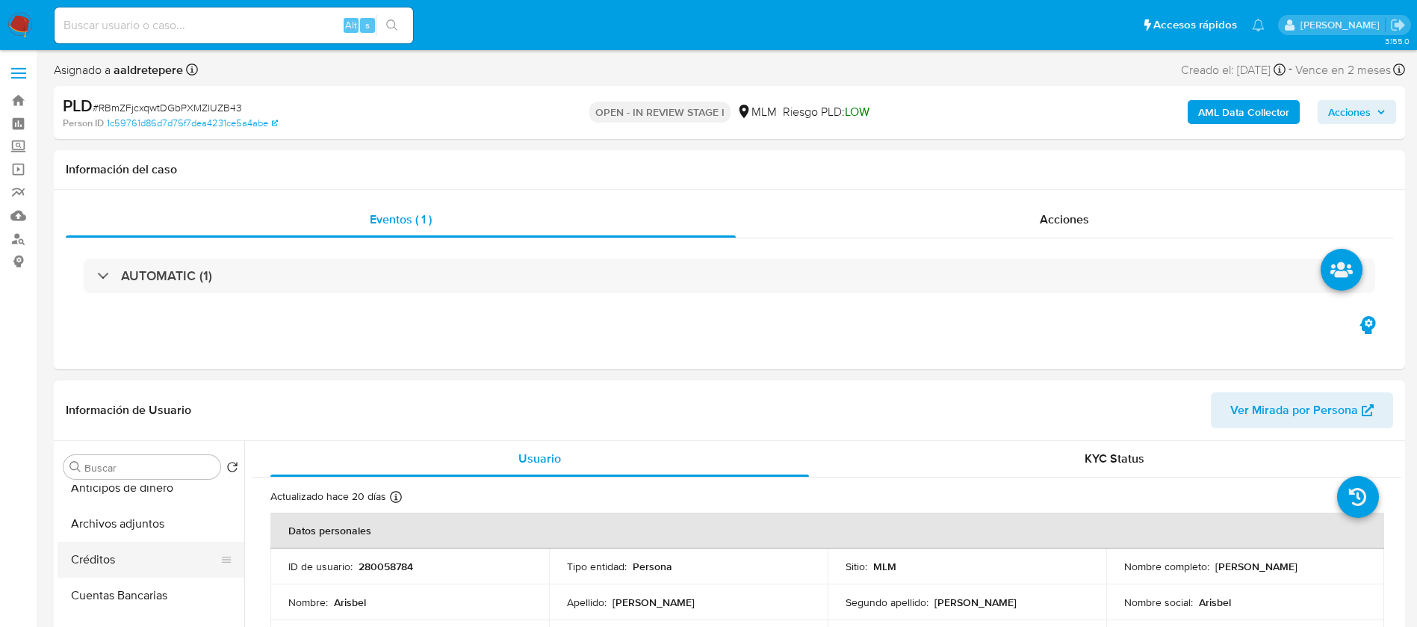
scroll to position [336, 0]
click at [159, 492] on button "Archivos adjuntos" at bounding box center [145, 489] width 175 height 36
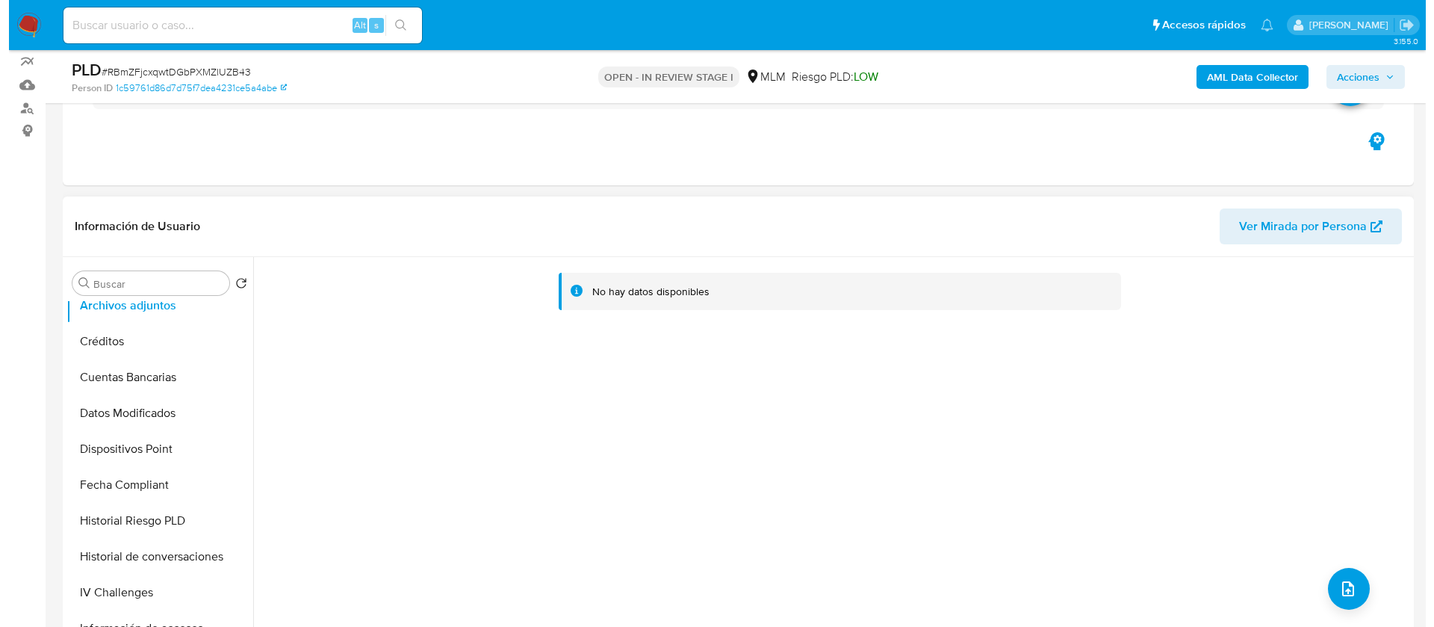
scroll to position [224, 0]
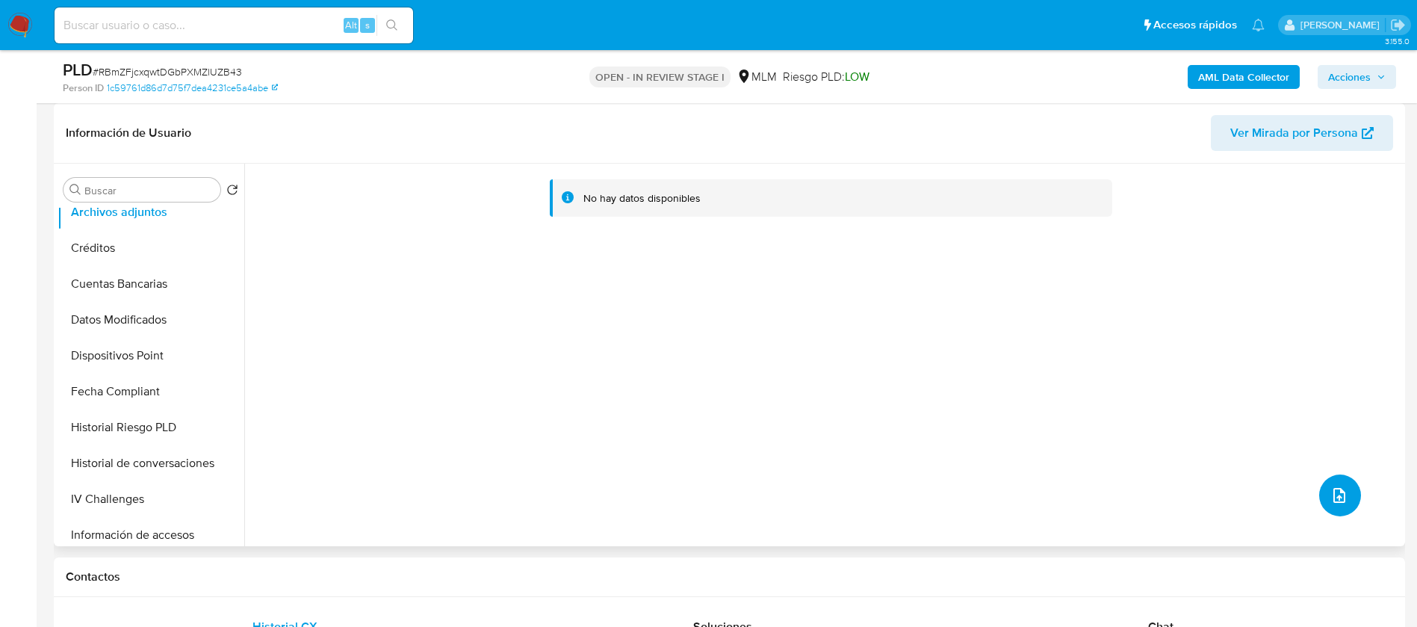
click at [1331, 506] on button "upload-file" at bounding box center [1340, 495] width 42 height 42
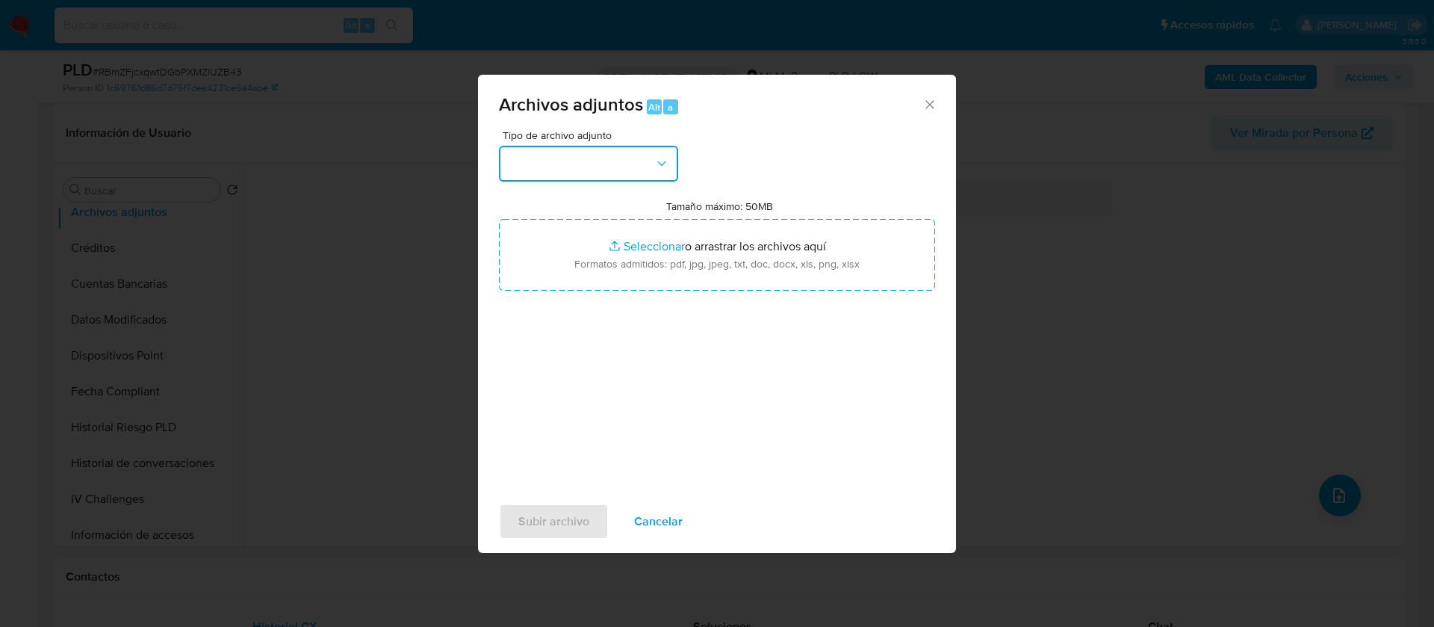
click at [605, 165] on button "button" at bounding box center [588, 164] width 179 height 36
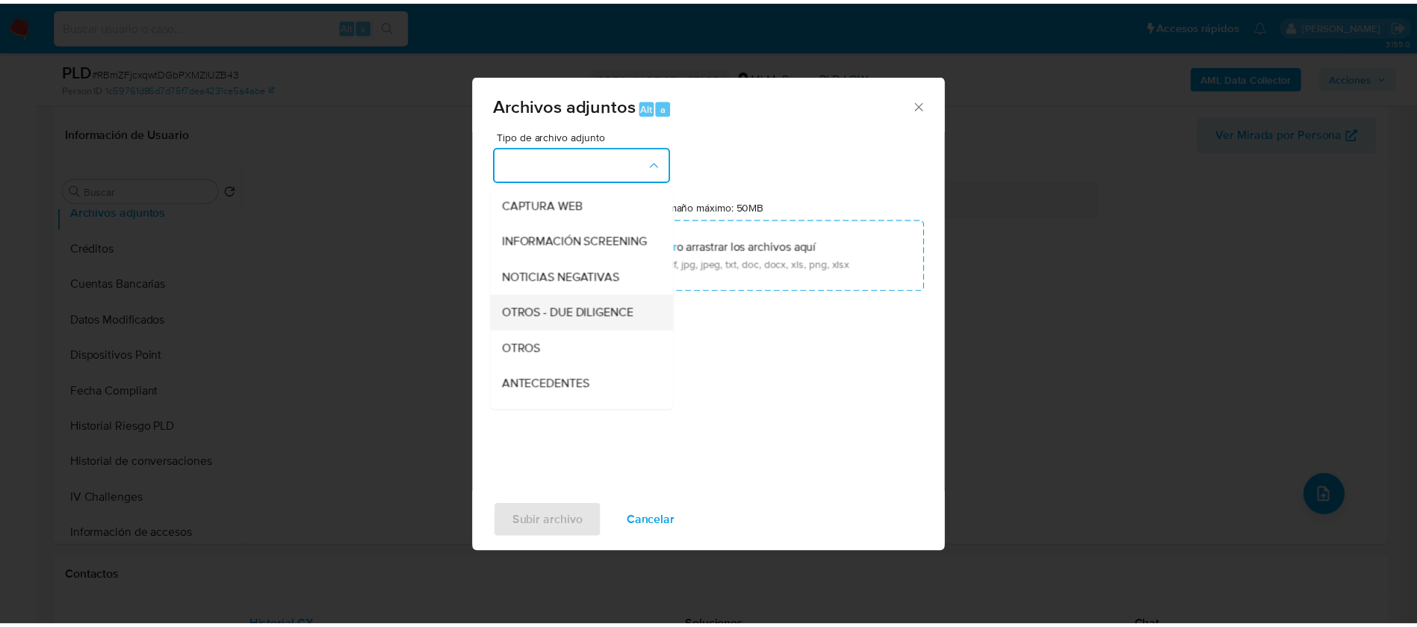
scroll to position [154, 0]
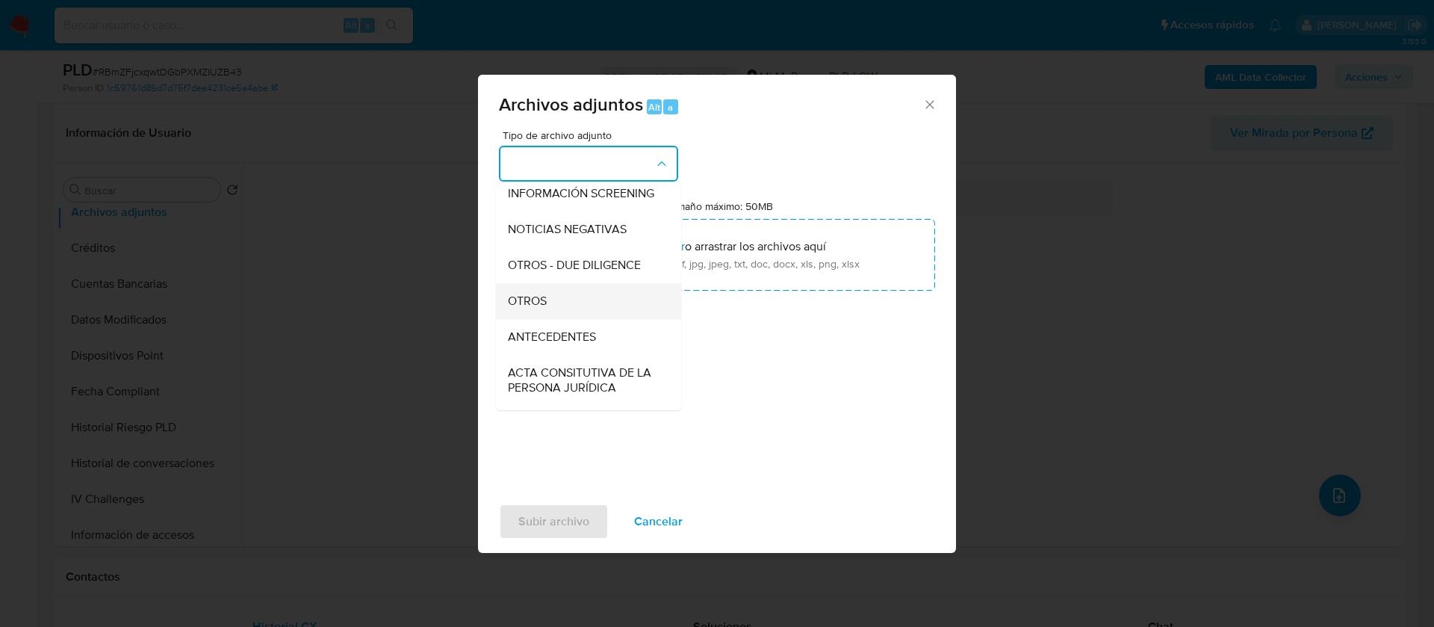
click at [550, 316] on div "OTROS" at bounding box center [584, 301] width 152 height 36
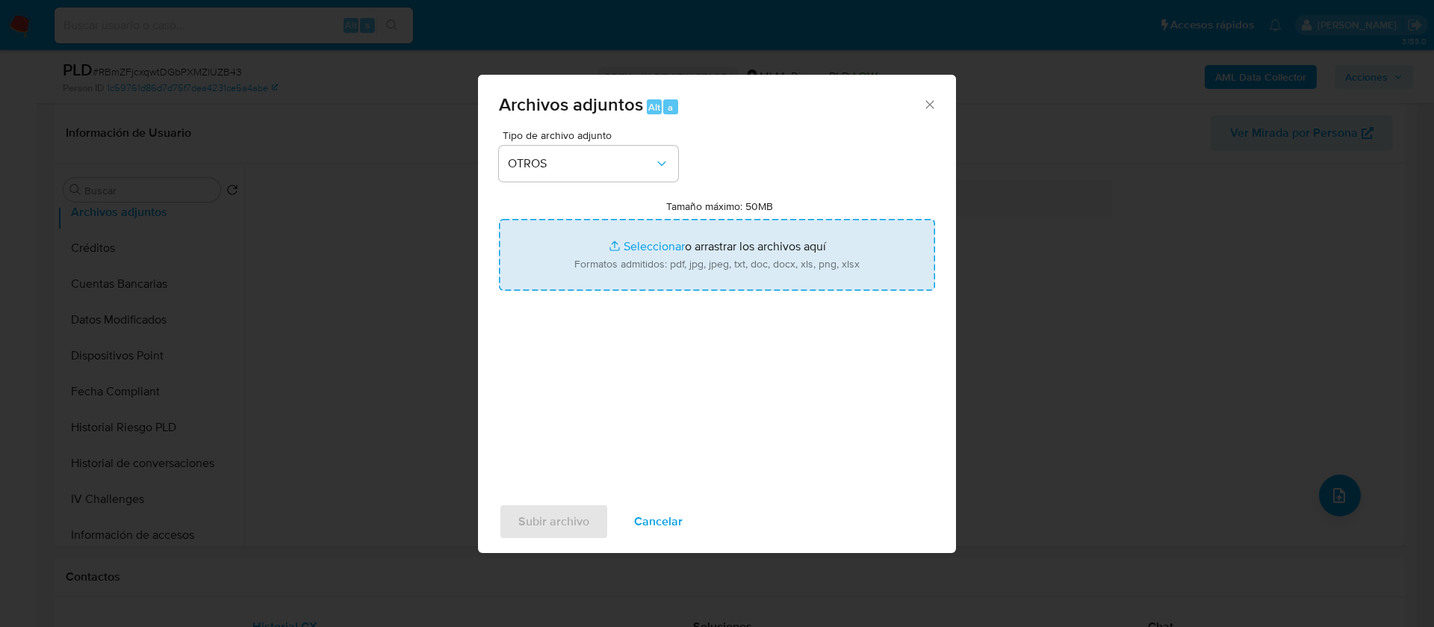
click at [754, 243] on input "Tamaño máximo: 50MB Seleccionar archivos" at bounding box center [717, 255] width 436 height 72
type input "C:\fakepath\280058784_ Arisbel Alvarez Moreno_AGOSTO 2025.pdf"
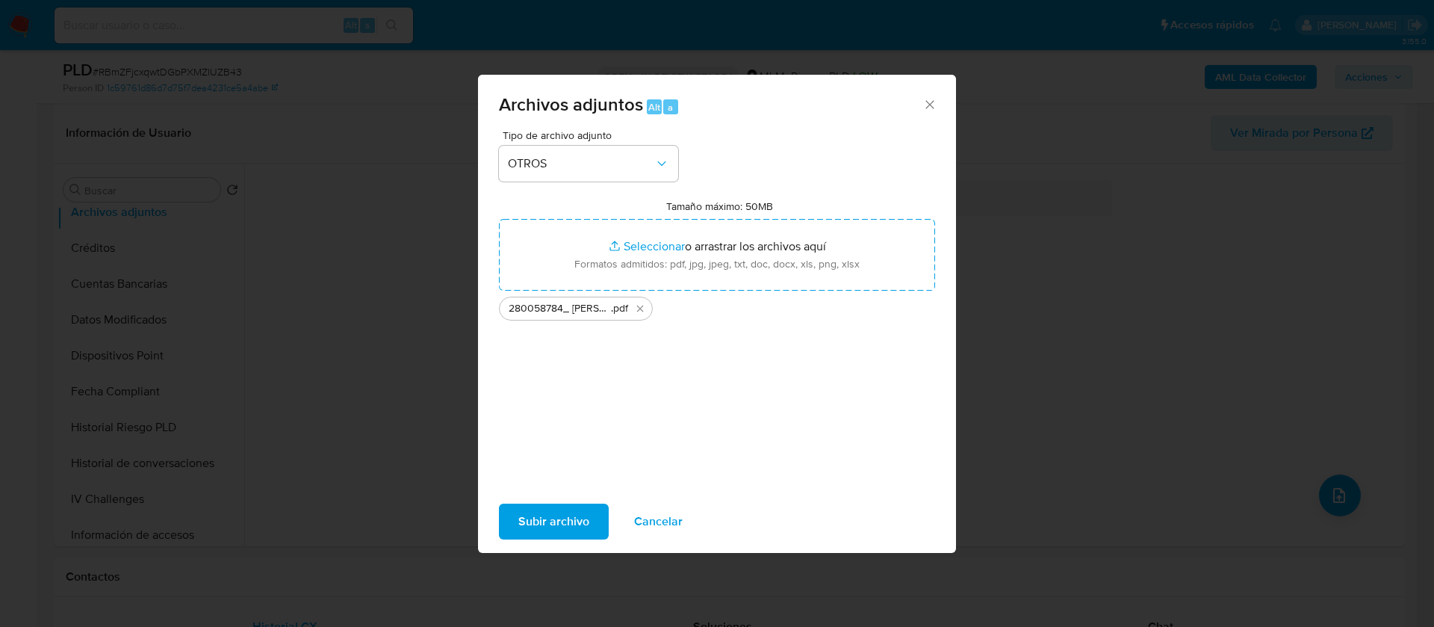
click at [506, 503] on button "Subir archivo" at bounding box center [554, 521] width 110 height 36
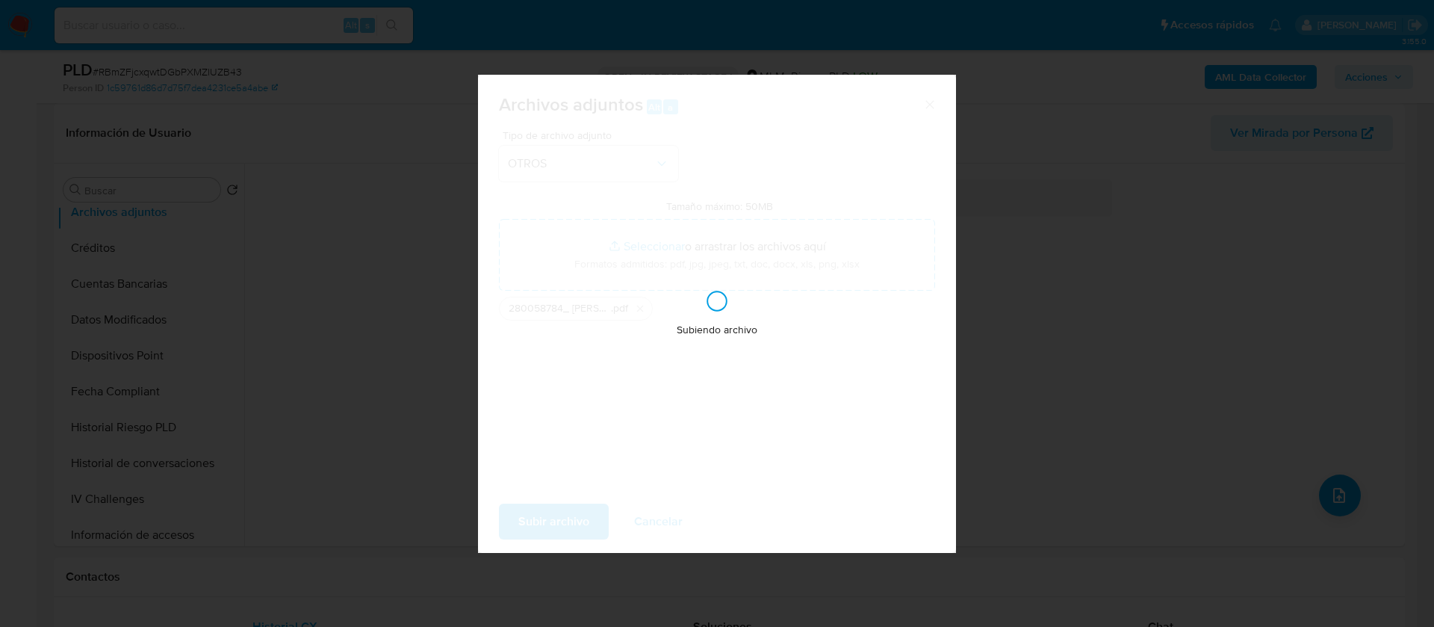
click at [521, 517] on div "Subiendo archivo" at bounding box center [717, 314] width 478 height 478
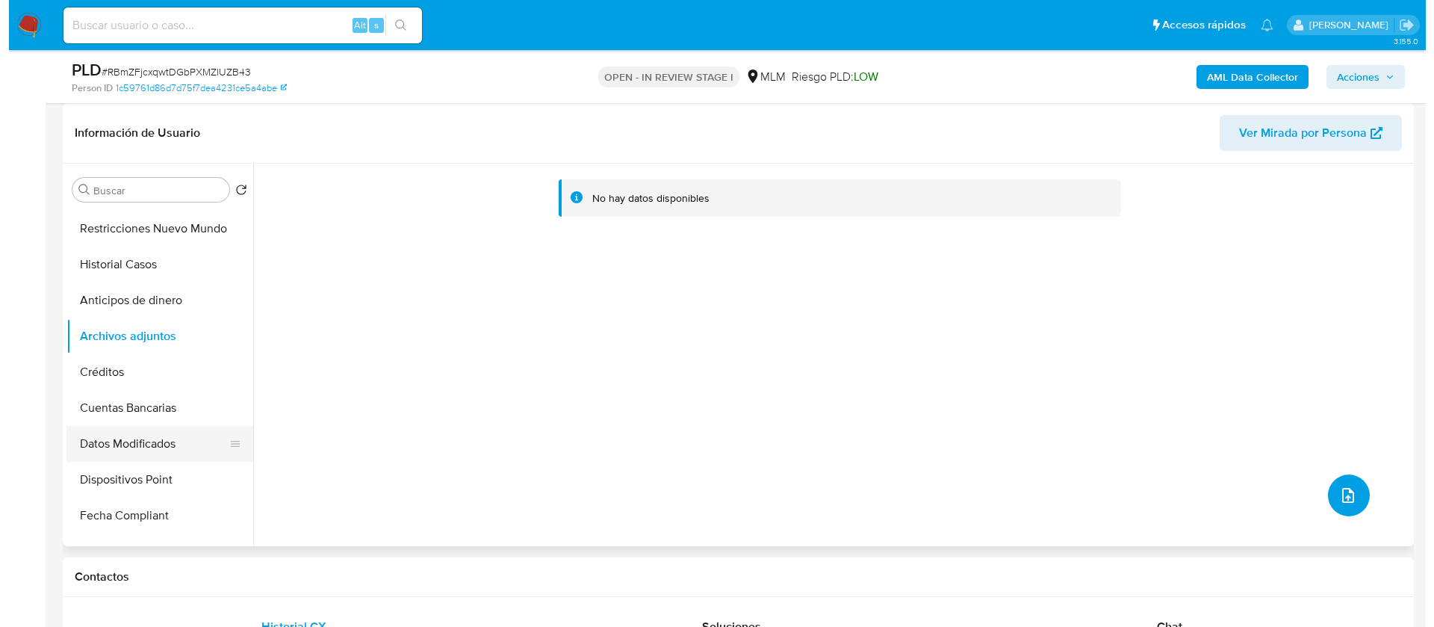
scroll to position [112, 0]
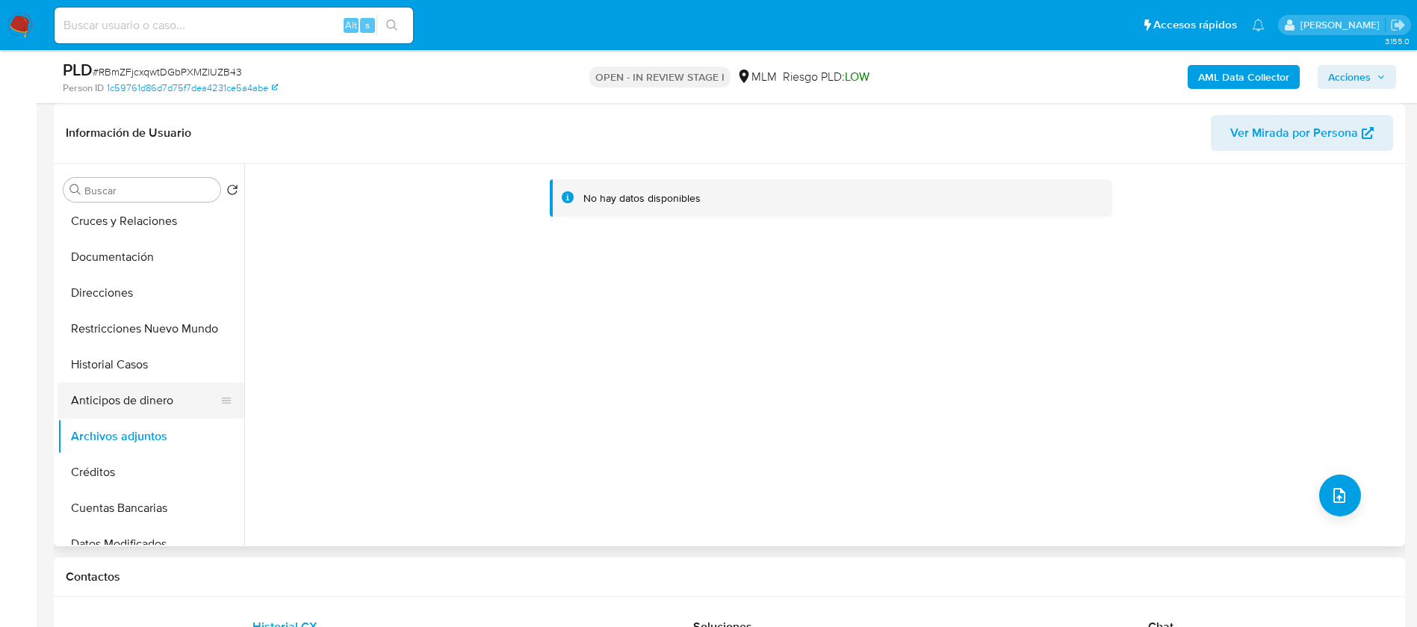
click at [122, 394] on button "Anticipos de dinero" at bounding box center [145, 400] width 175 height 36
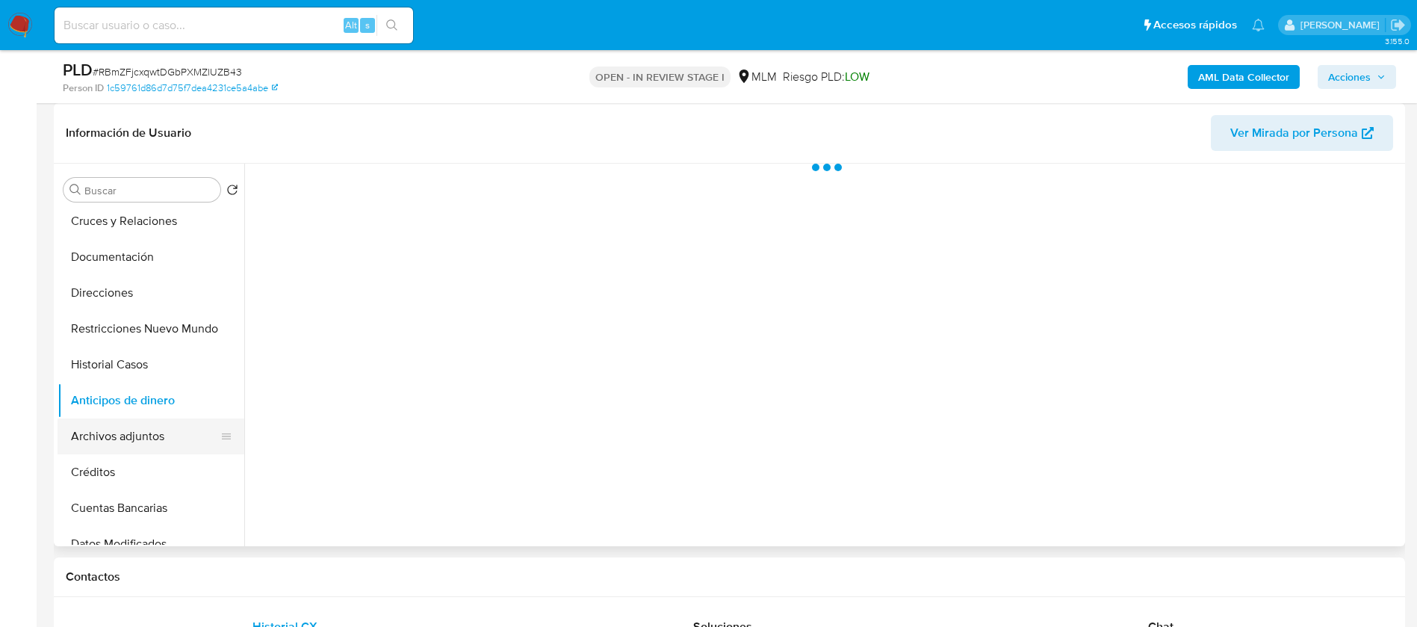
click at [140, 426] on button "Archivos adjuntos" at bounding box center [145, 436] width 175 height 36
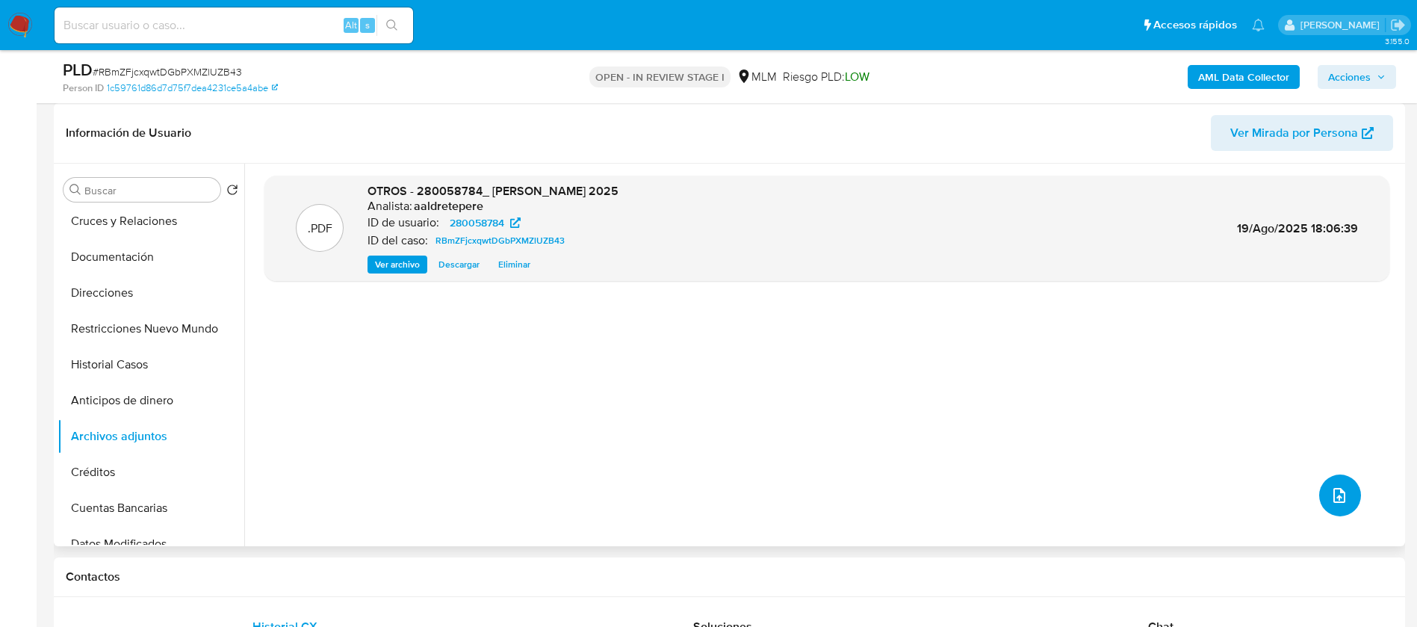
click at [1333, 495] on icon "upload-file" at bounding box center [1339, 495] width 12 height 15
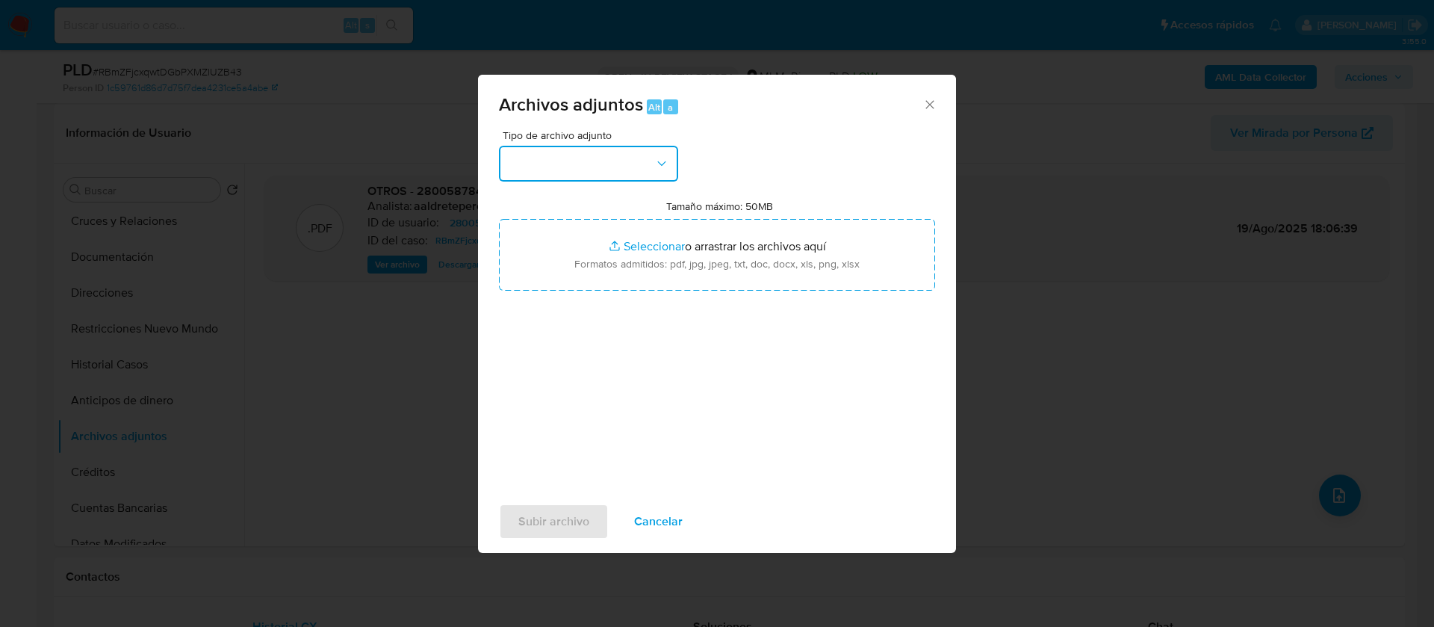
click at [574, 164] on button "button" at bounding box center [588, 164] width 179 height 36
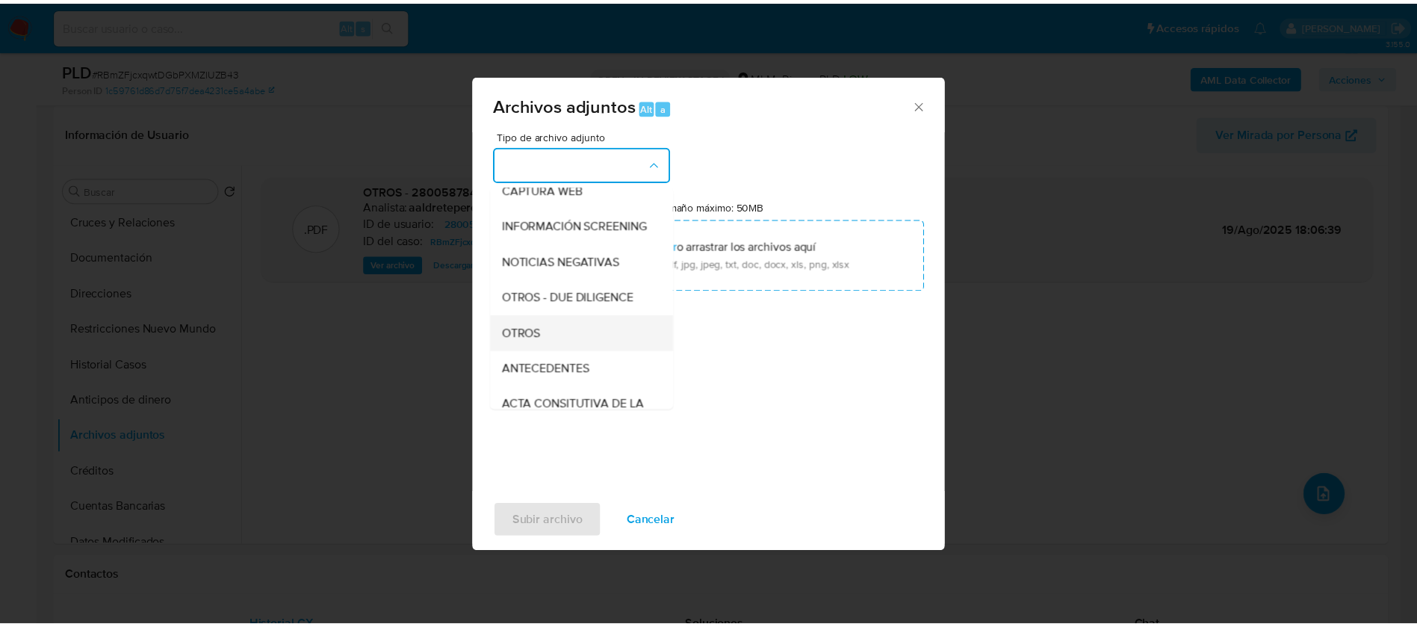
scroll to position [154, 0]
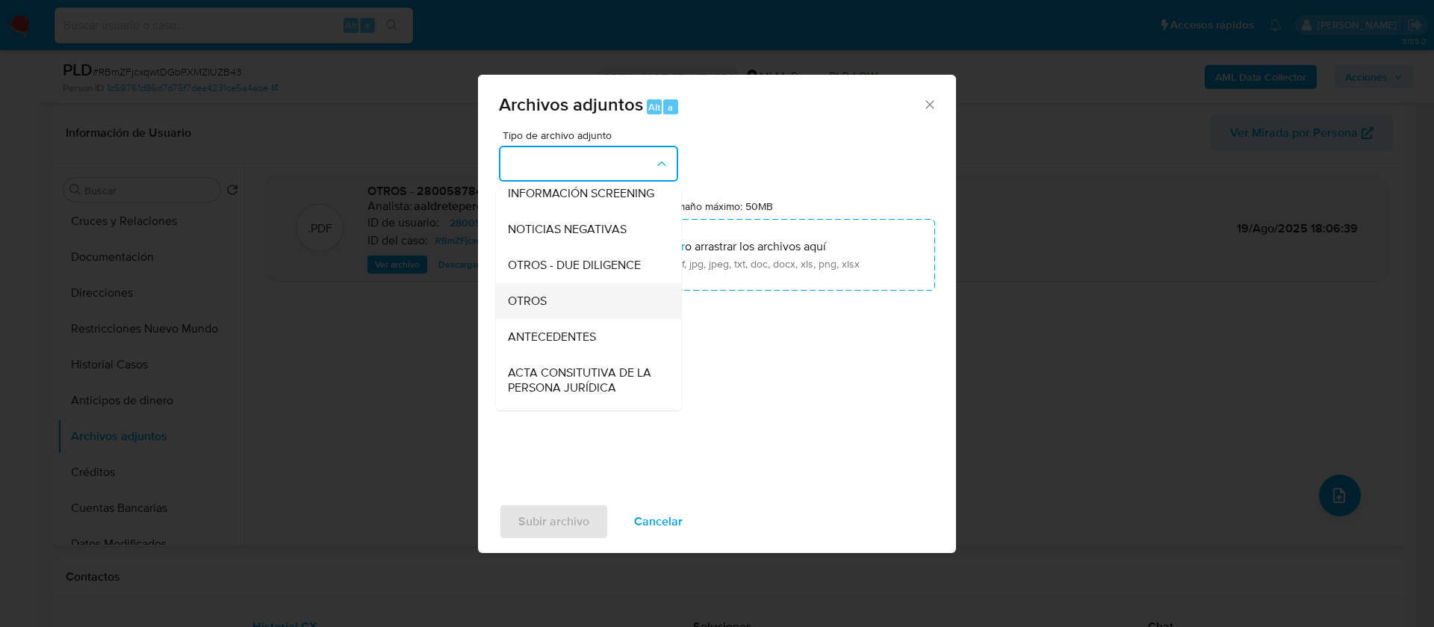
click at [569, 319] on div "OTROS" at bounding box center [584, 301] width 152 height 36
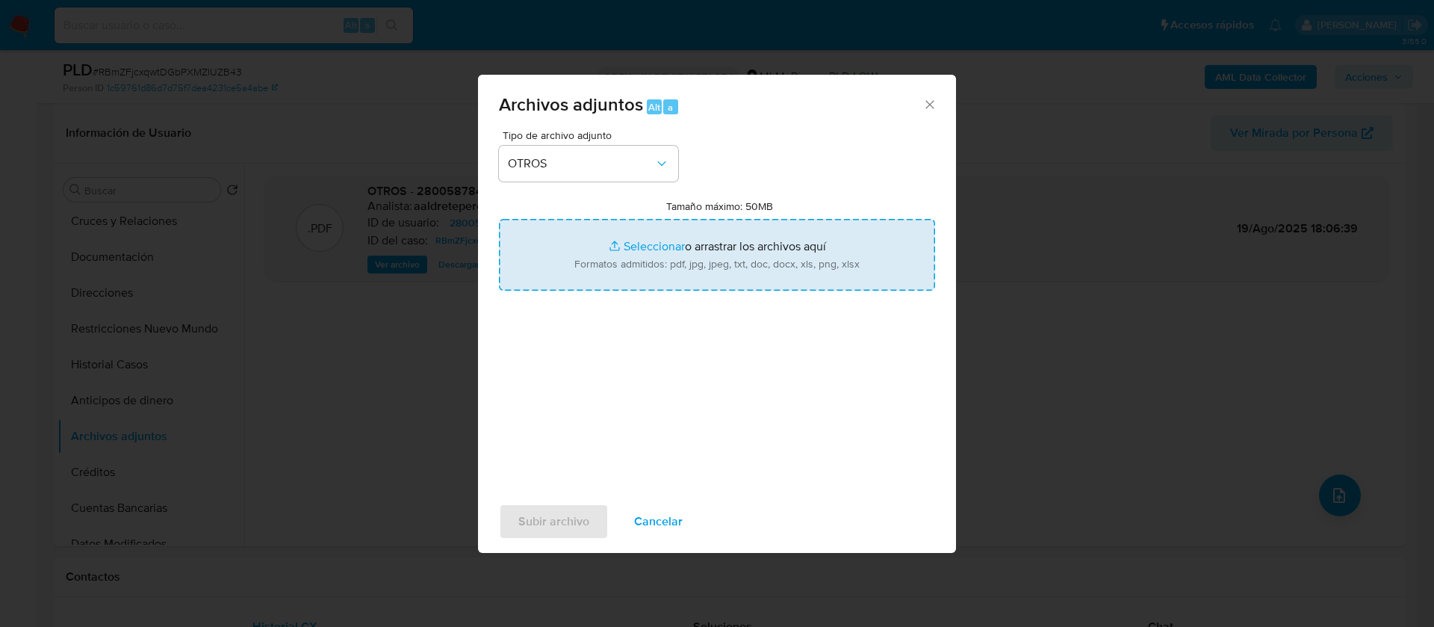
click at [664, 241] on input "Tamaño máximo: 50MB Seleccionar archivos" at bounding box center [717, 255] width 436 height 72
type input "C:\fakepath\280058784_ARISBEL ALVAREZ MORENO_AGOSTO 2025.xlsx"
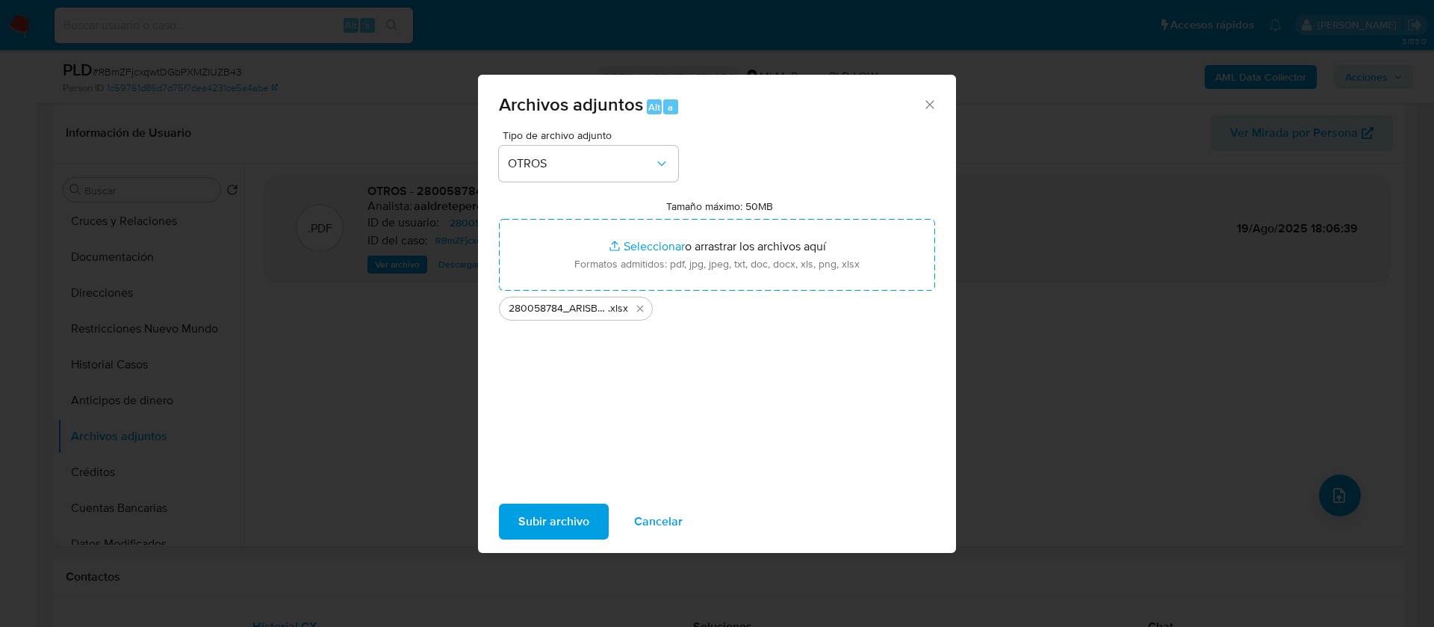
click at [537, 515] on span "Subir archivo" at bounding box center [553, 521] width 71 height 33
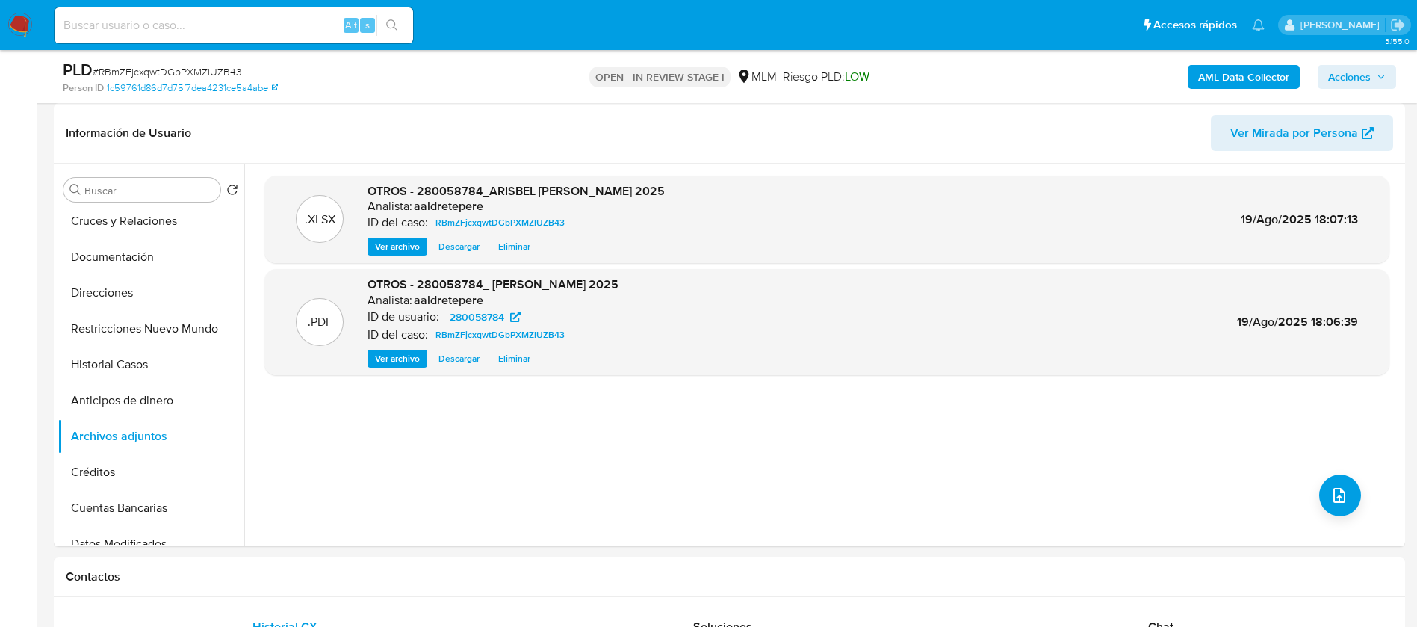
click at [1354, 77] on span "Acciones" at bounding box center [1349, 77] width 43 height 24
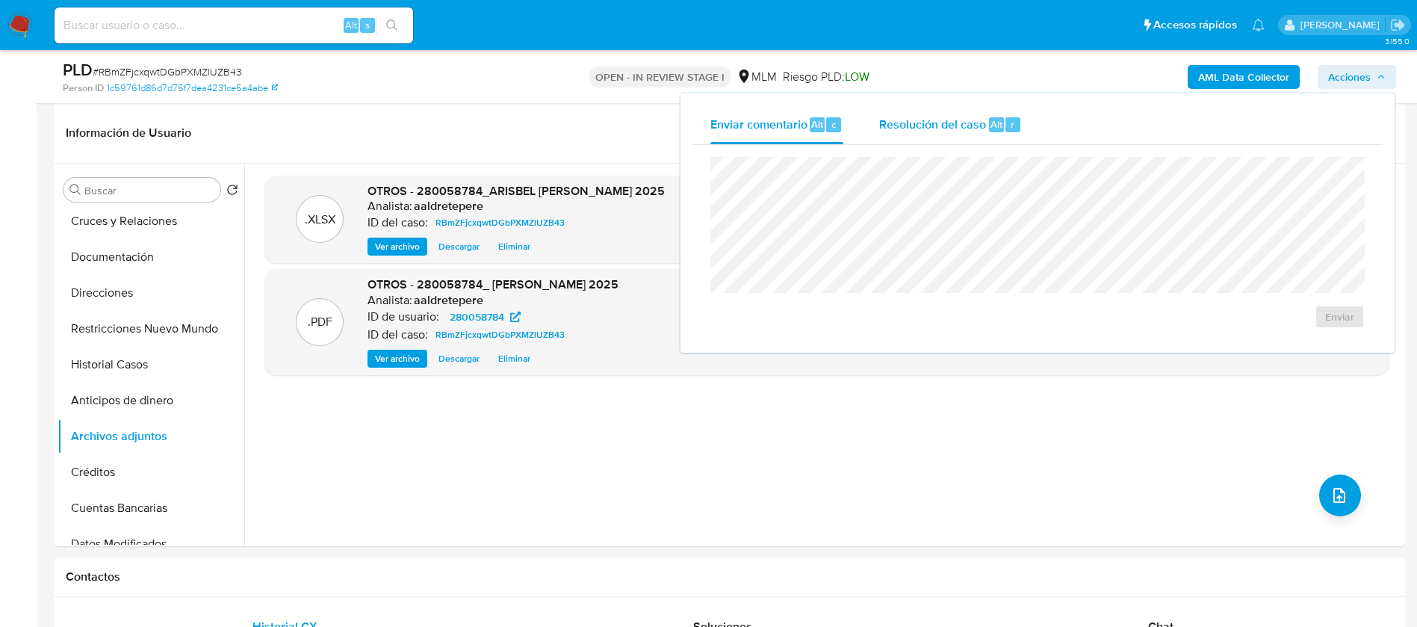
click at [942, 128] on span "Resolución del caso" at bounding box center [932, 123] width 107 height 17
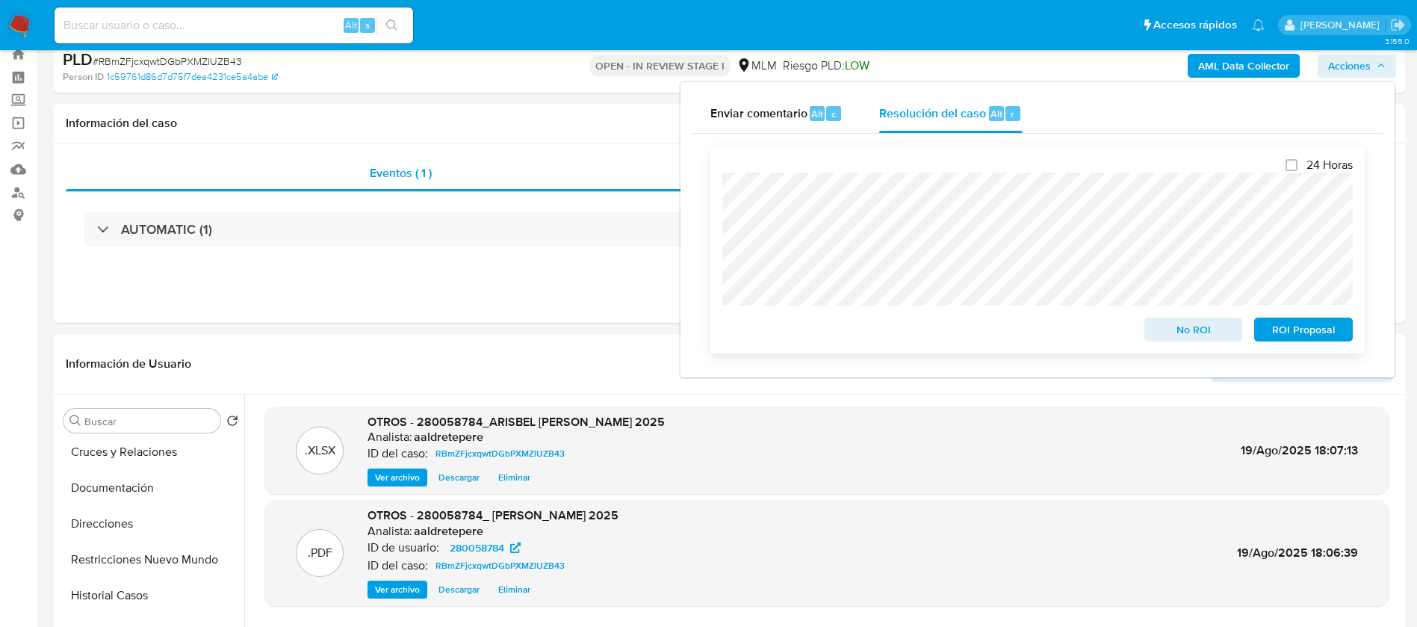
scroll to position [0, 0]
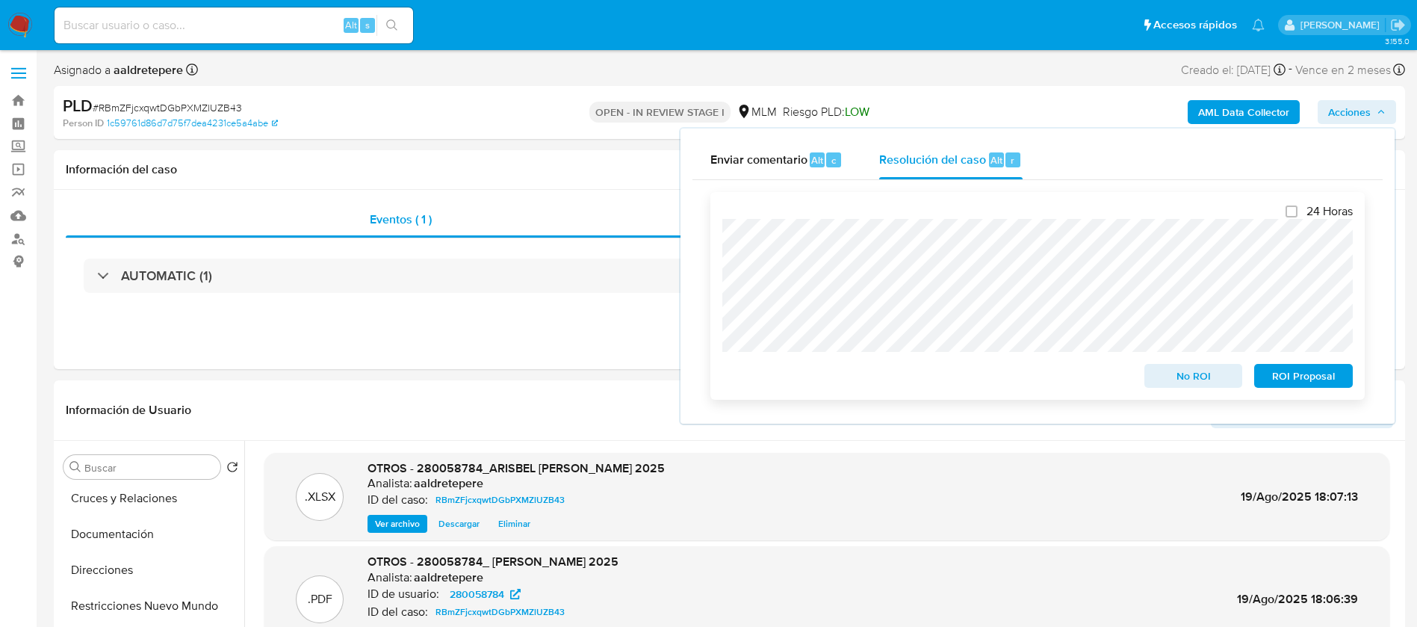
click at [1164, 382] on span "No ROI" at bounding box center [1194, 375] width 78 height 21
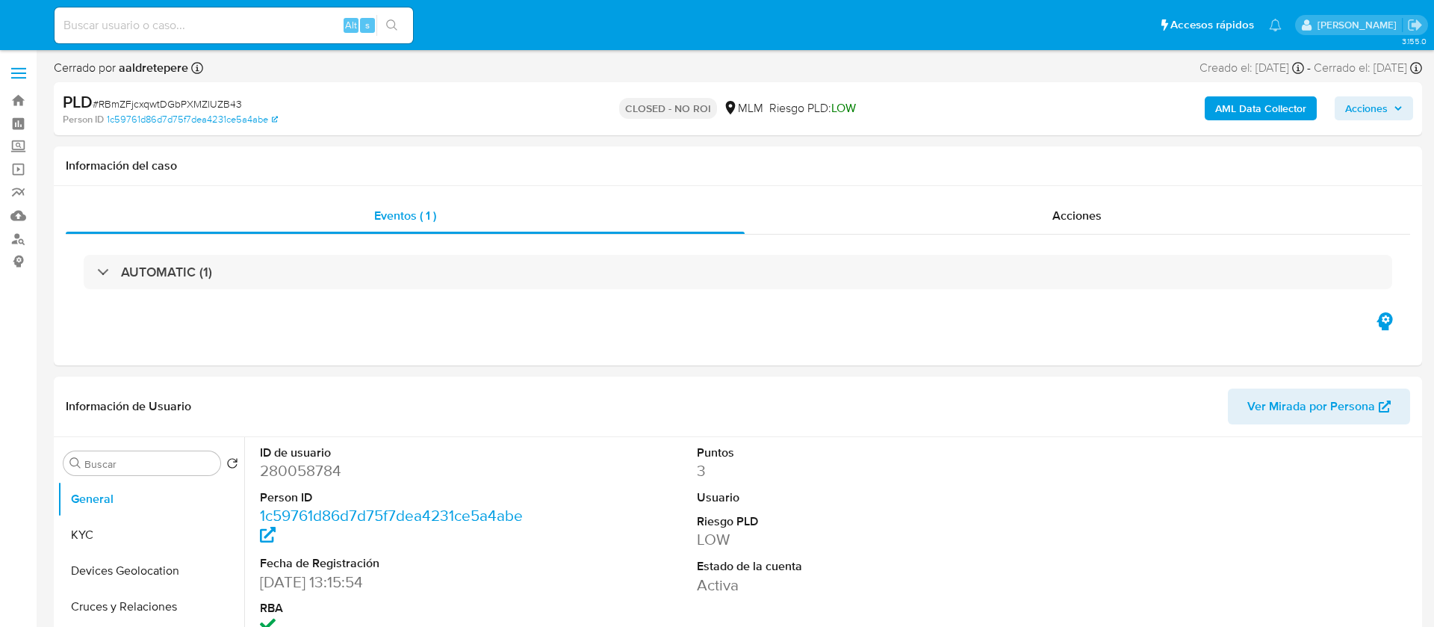
select select "10"
